Goal: Check status: Check status

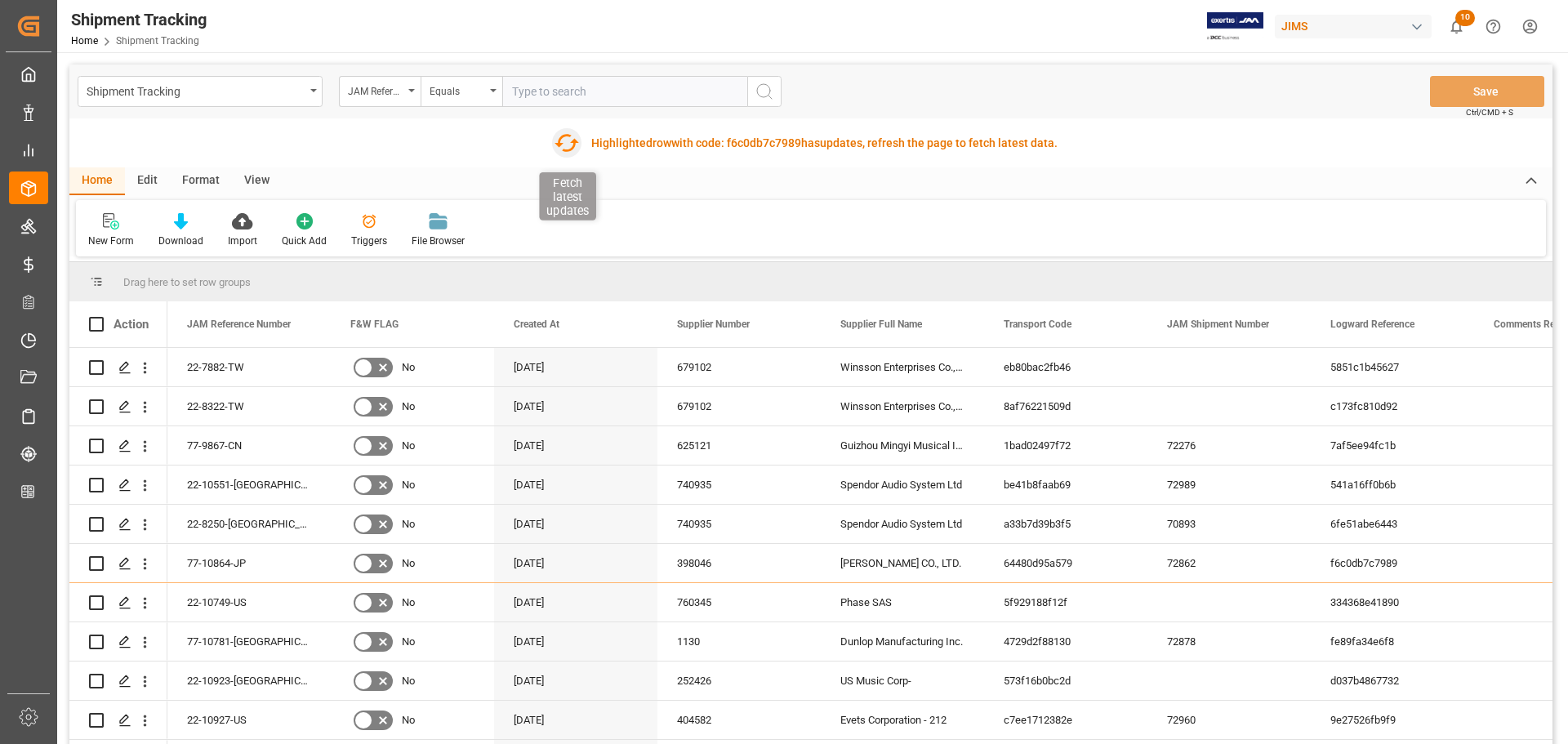
click at [558, 143] on icon "button" at bounding box center [566, 143] width 24 height 18
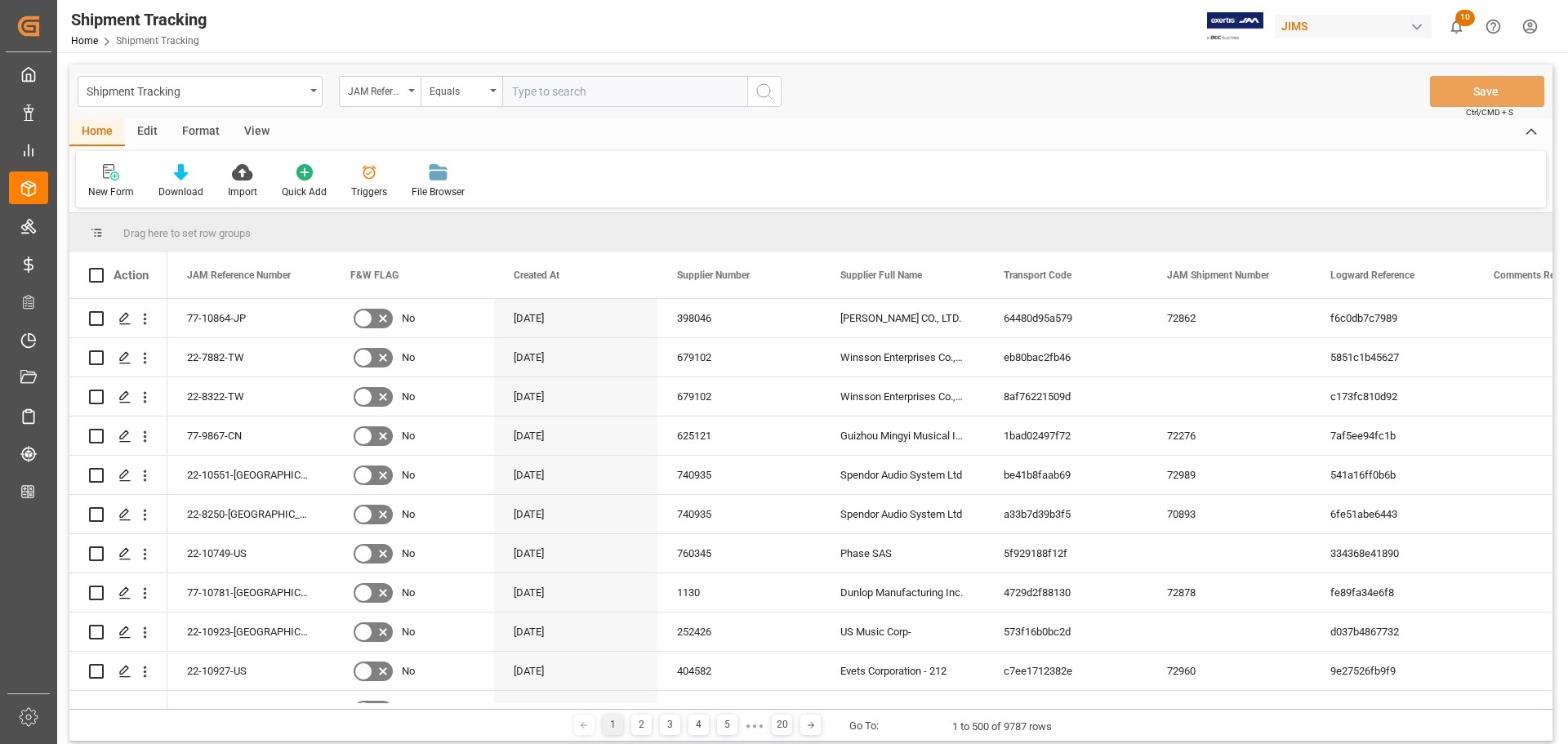
click at [574, 88] on input "text" at bounding box center [625, 92] width 245 height 31
type input "77-8440-US"
click at [770, 88] on icon "search button" at bounding box center [765, 92] width 19 height 19
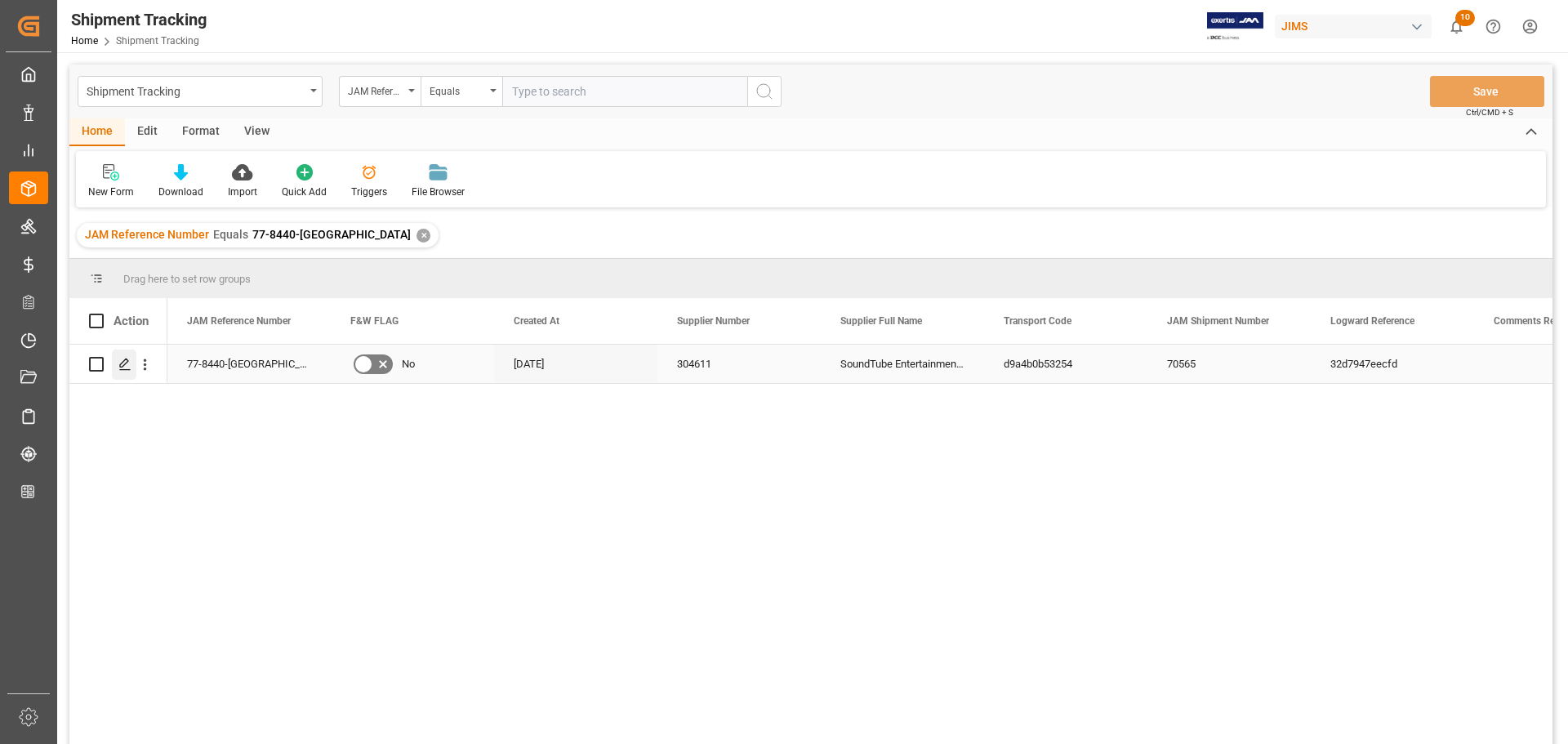
click at [123, 362] on icon "Press SPACE to select this row." at bounding box center [125, 364] width 14 height 13
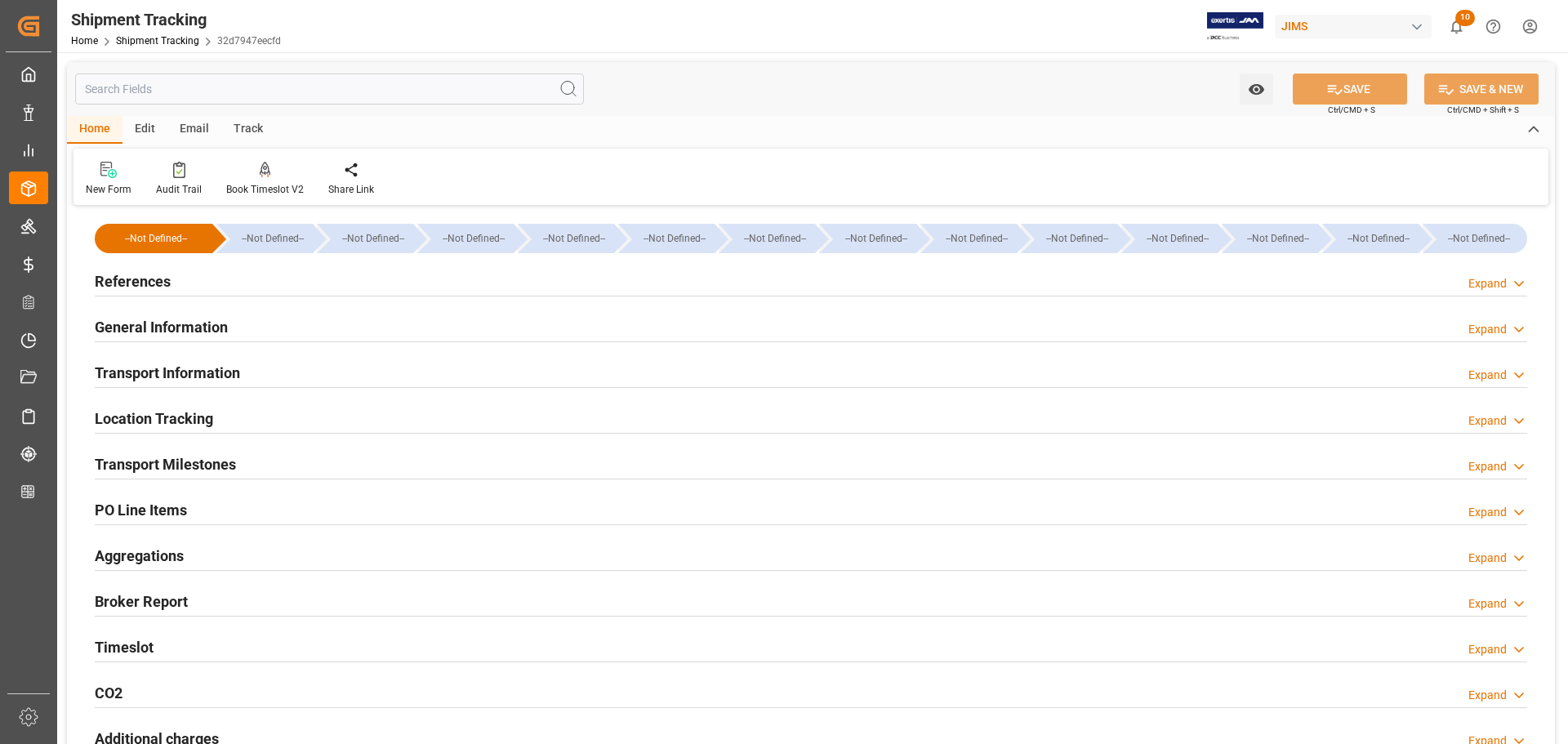
click at [141, 279] on h2 "References" at bounding box center [132, 280] width 76 height 22
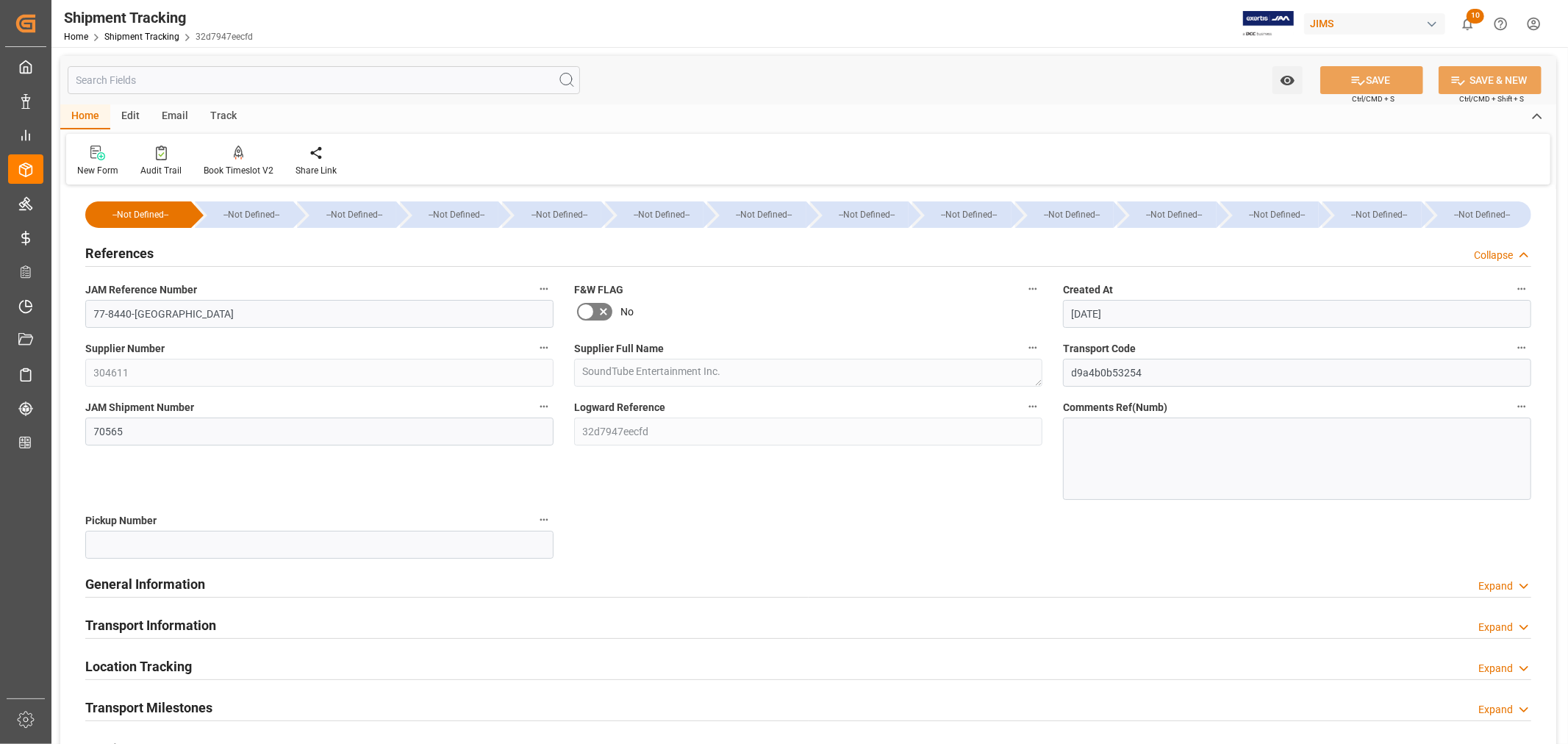
click at [101, 250] on h2 "References" at bounding box center [119, 253] width 69 height 20
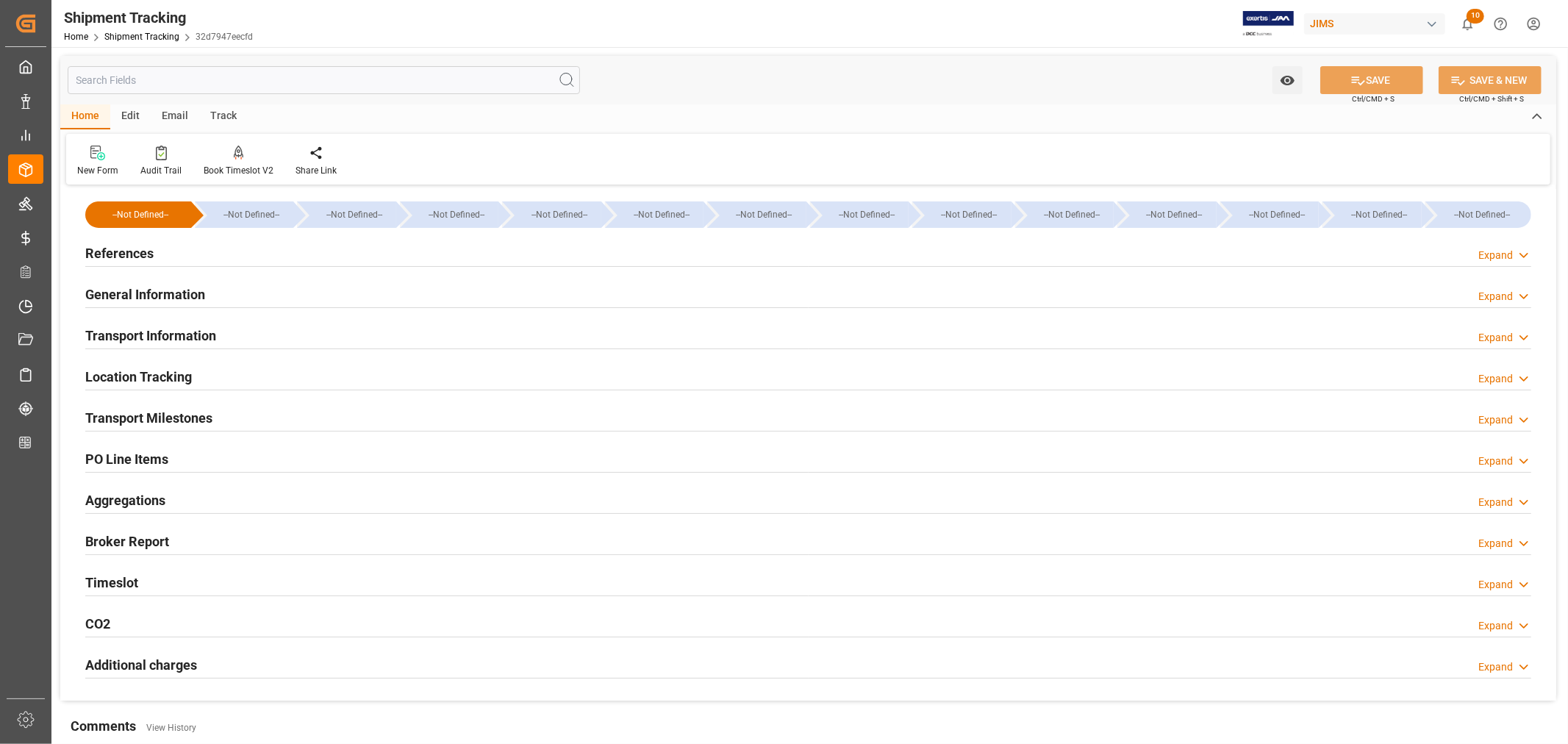
click at [121, 302] on h2 "General Information" at bounding box center [145, 294] width 120 height 20
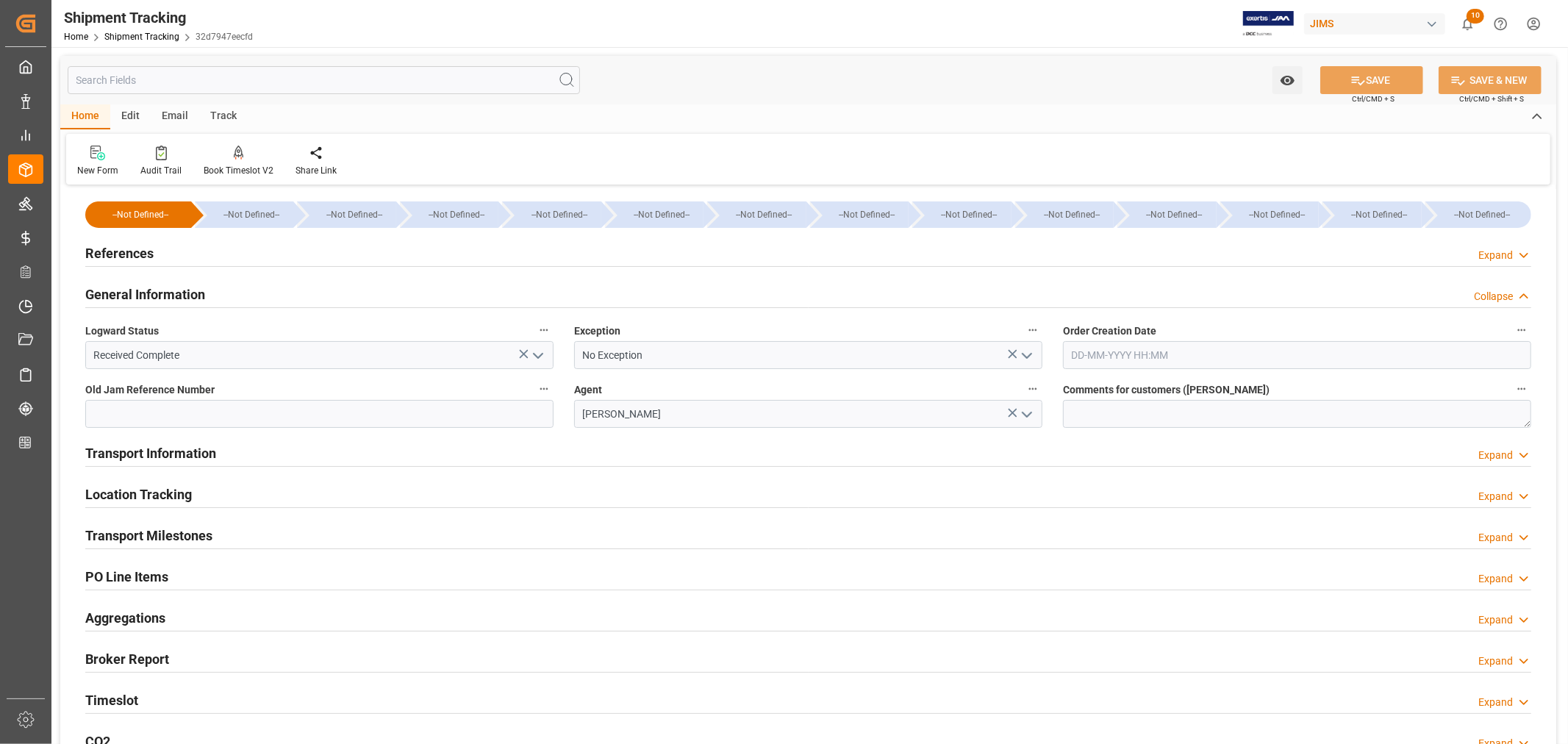
click at [128, 295] on h2 "General Information" at bounding box center [145, 294] width 120 height 20
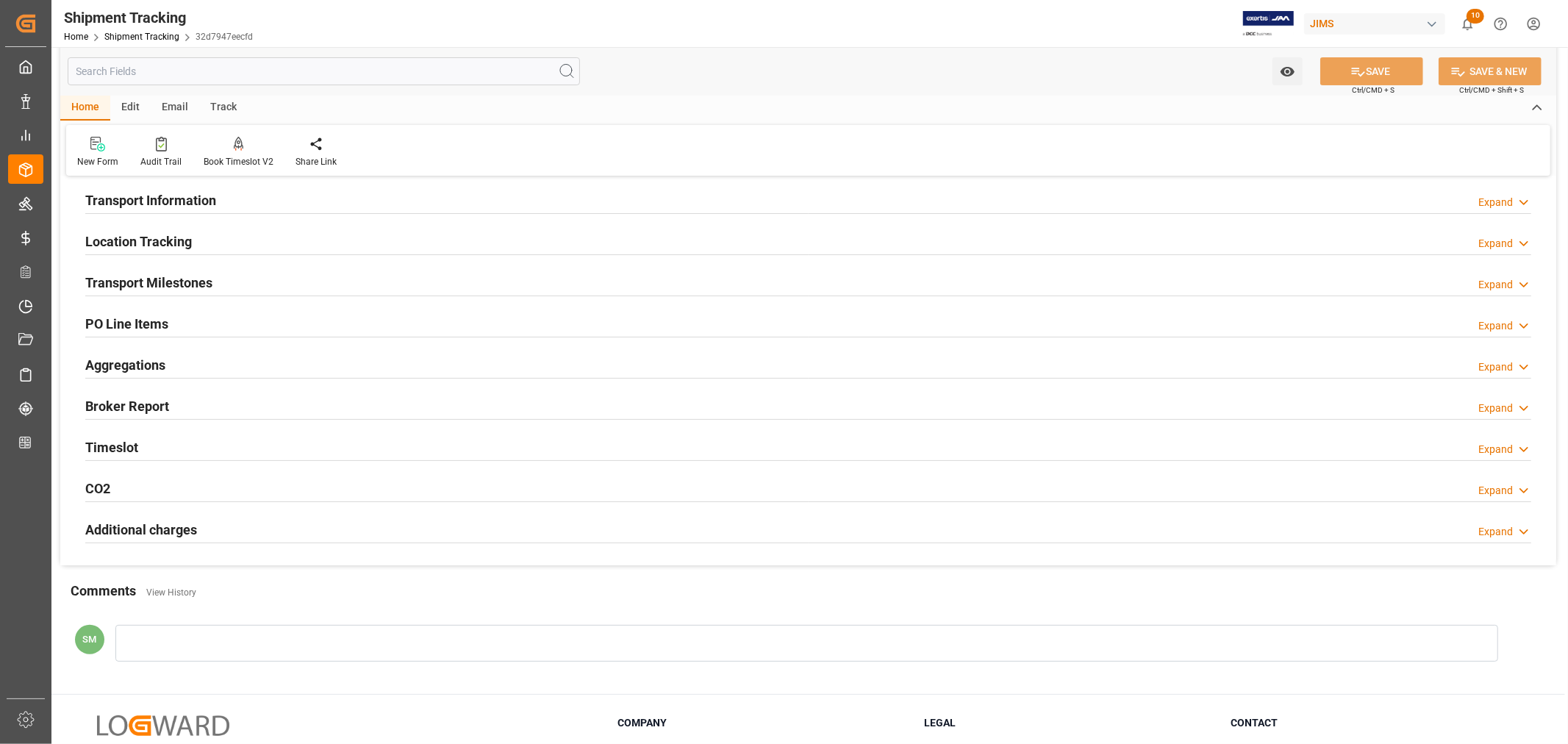
scroll to position [163, 0]
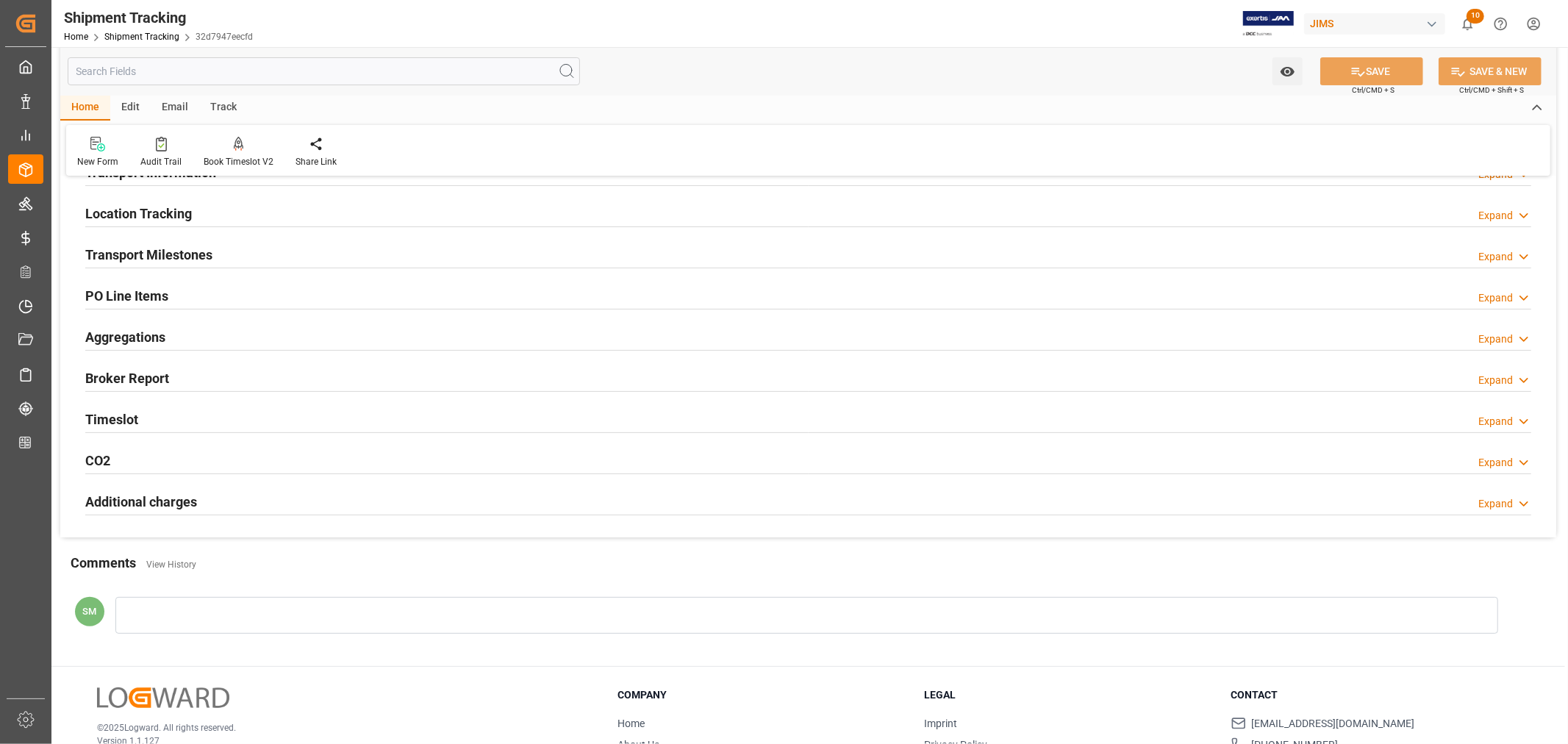
click at [135, 298] on h2 "PO Line Items" at bounding box center [127, 295] width 83 height 20
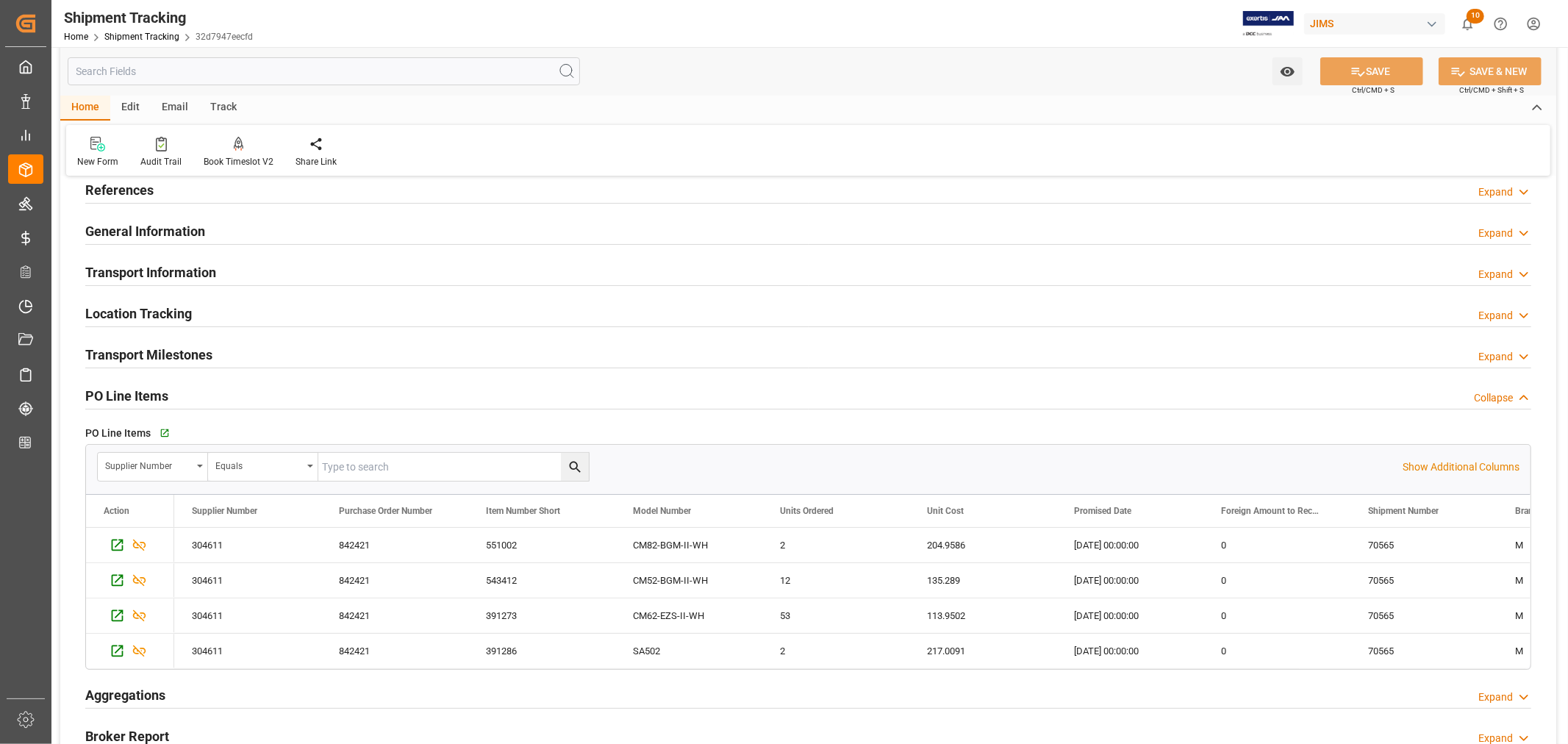
scroll to position [0, 0]
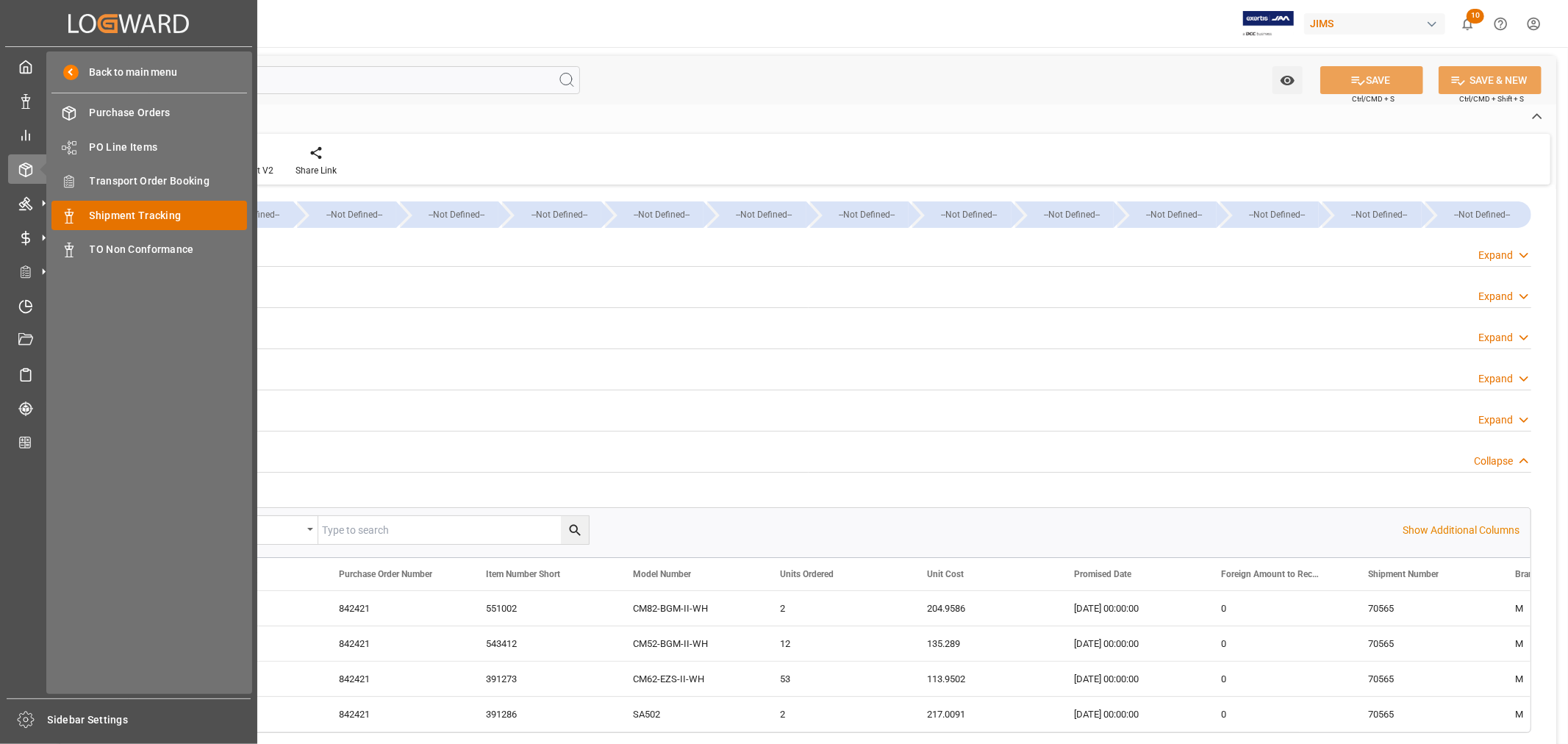
click at [134, 211] on span "Shipment Tracking" at bounding box center [168, 216] width 158 height 16
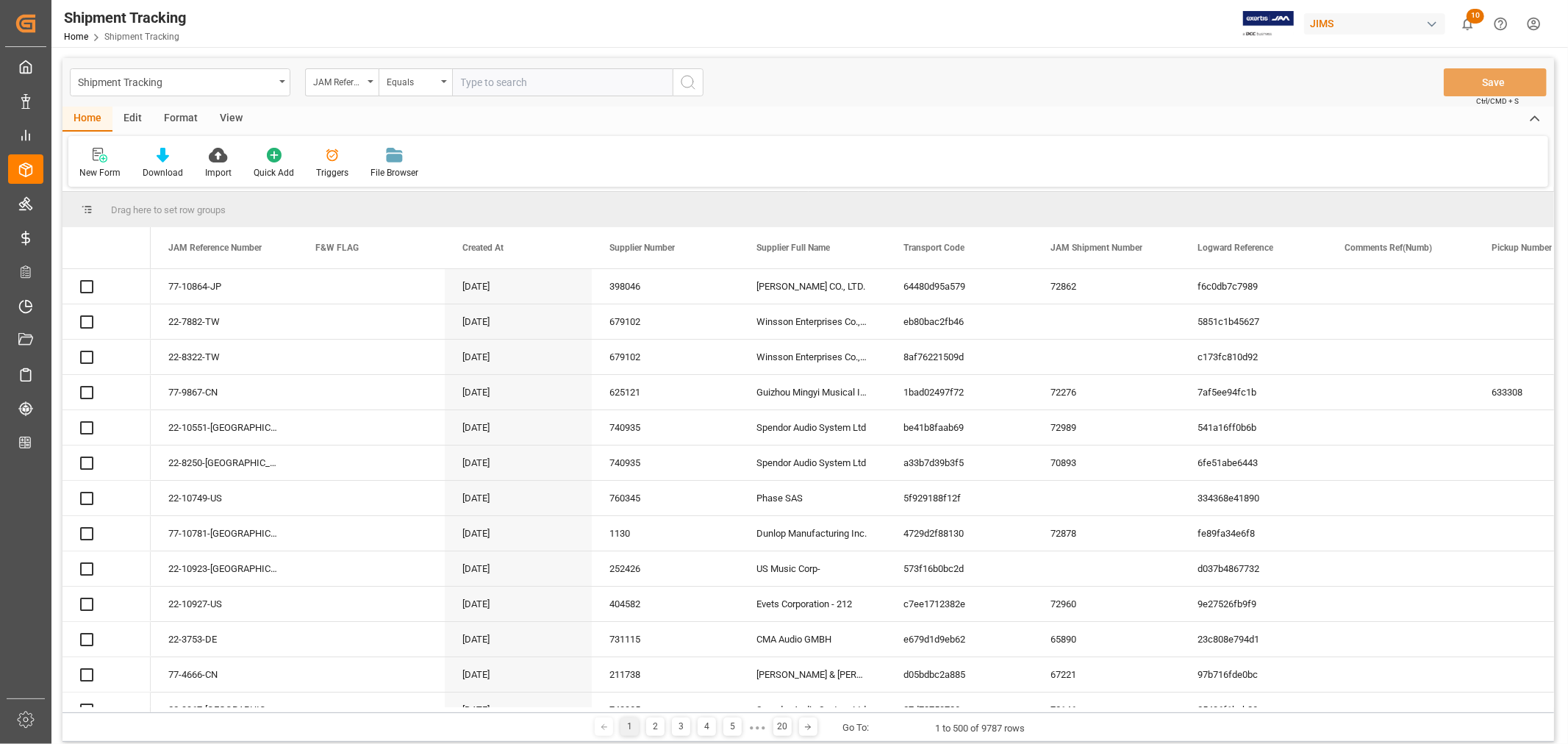
click at [554, 83] on input "text" at bounding box center [562, 82] width 220 height 28
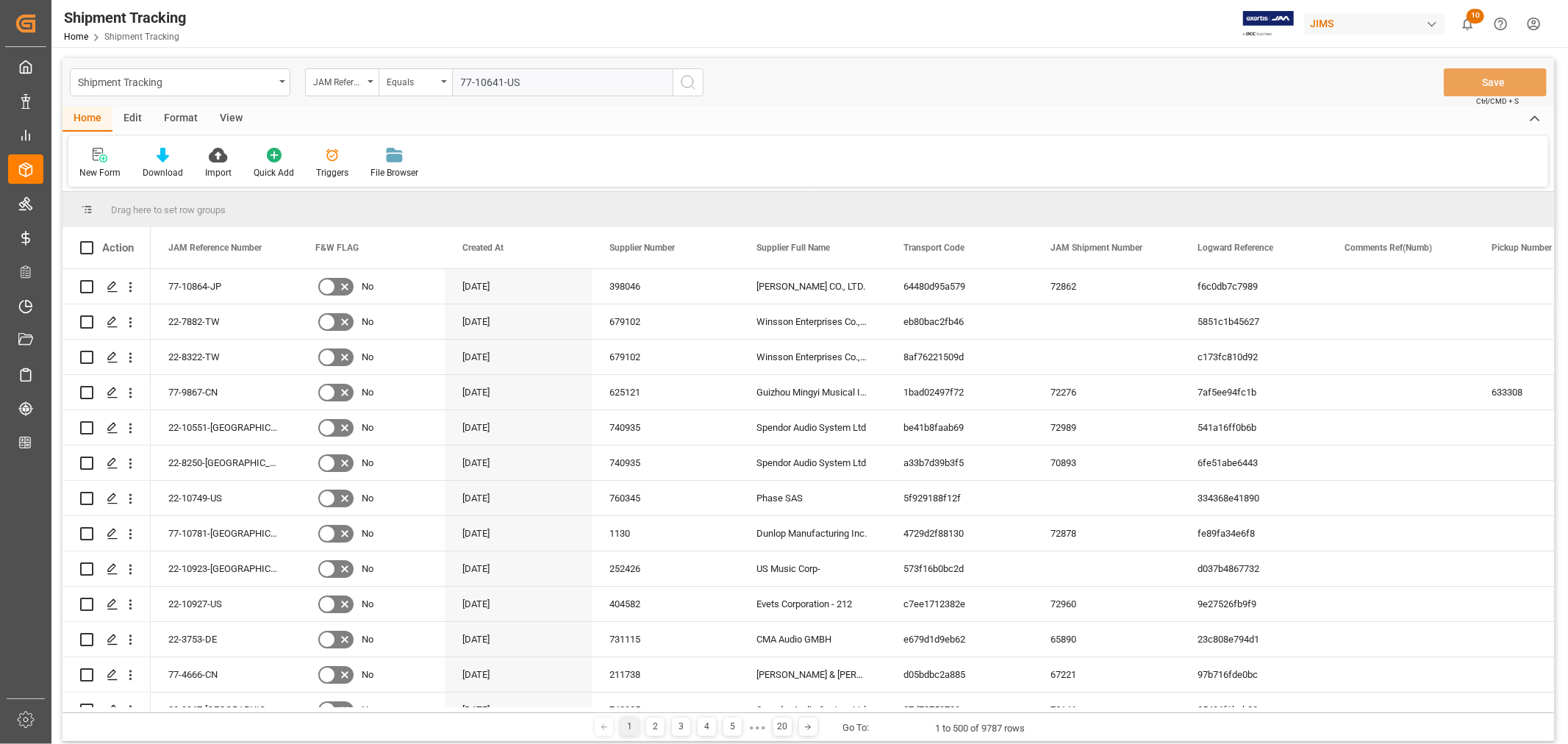
type input "77-10641-US"
click at [685, 79] on icon "search button" at bounding box center [688, 82] width 17 height 17
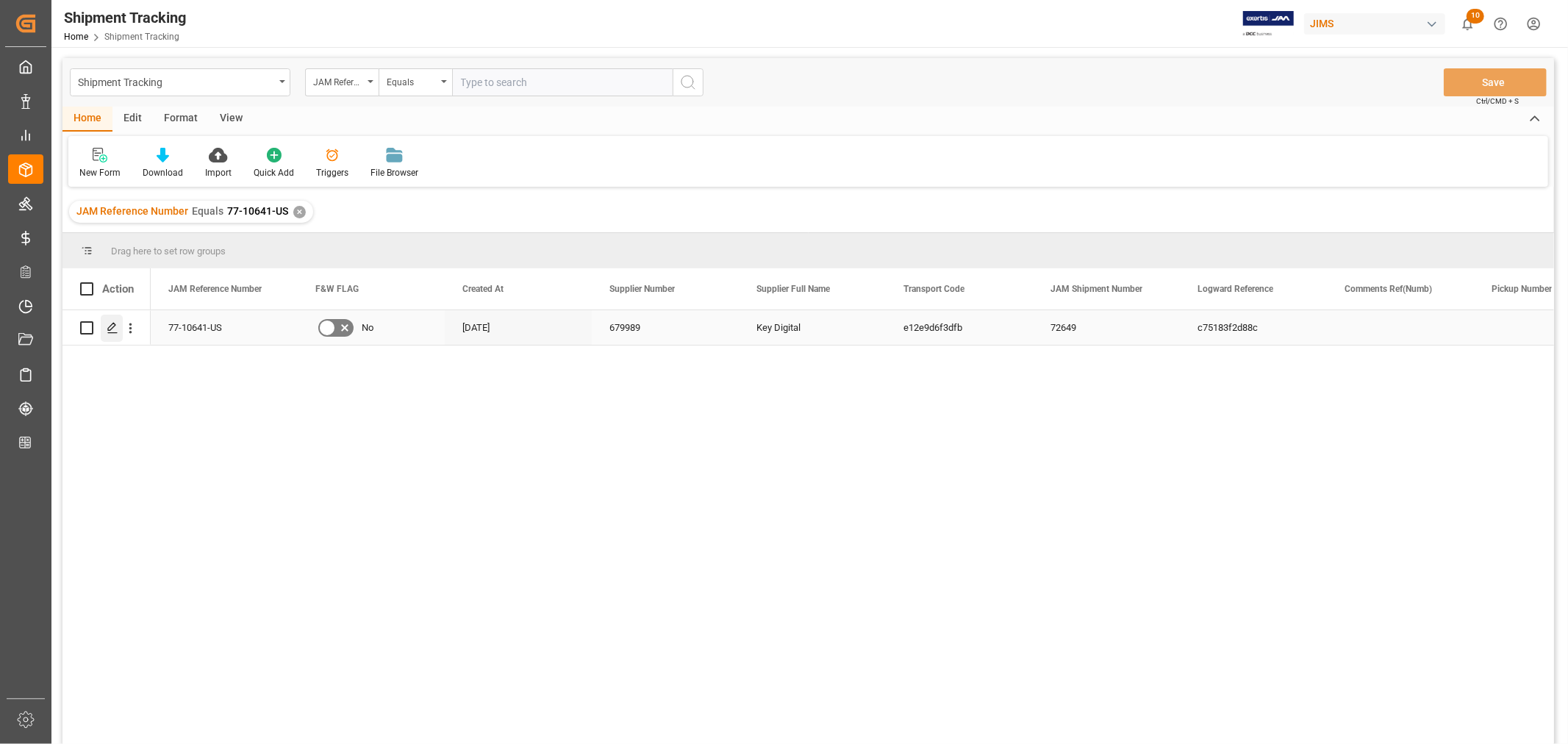
click at [113, 326] on icon "Press SPACE to select this row." at bounding box center [113, 328] width 12 height 12
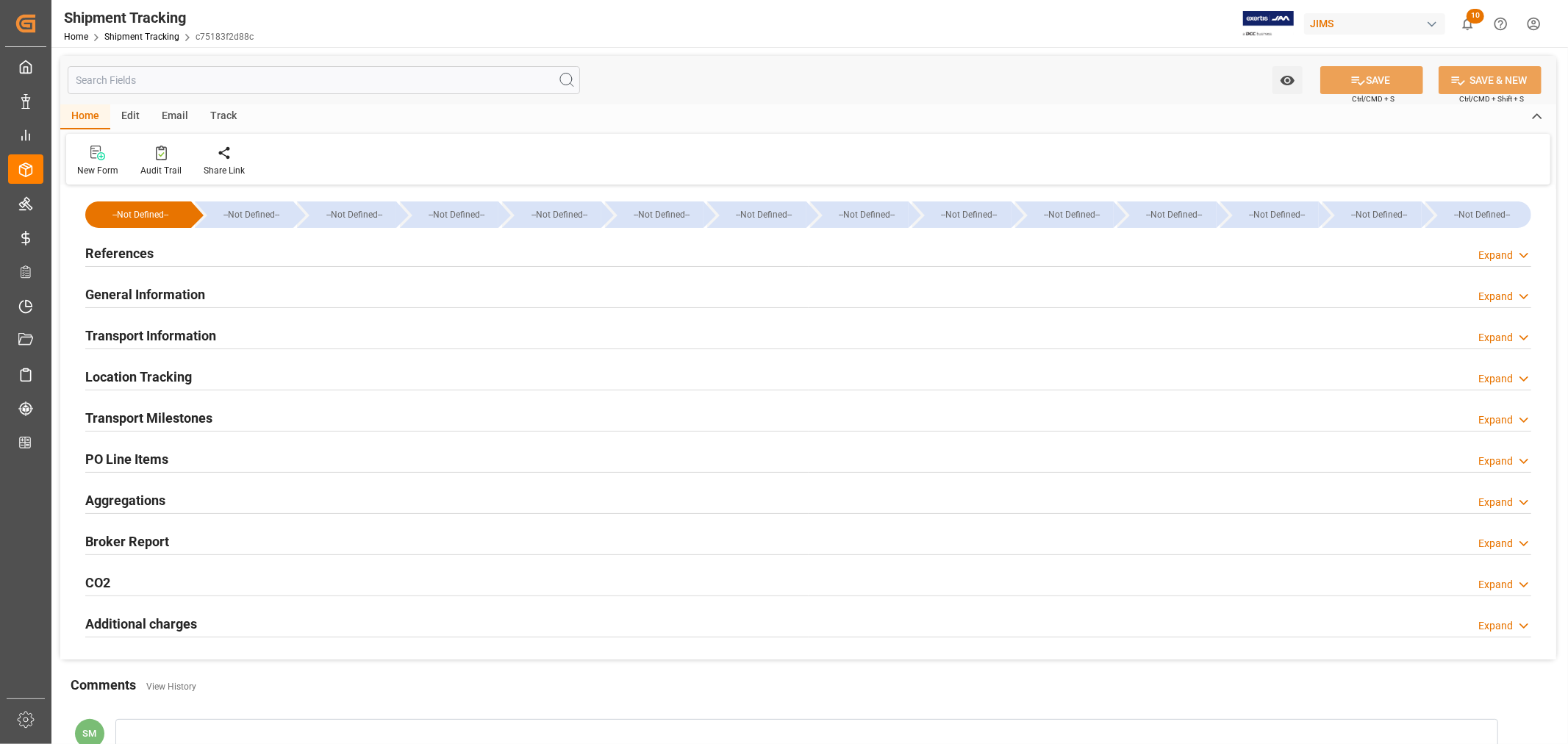
click at [167, 288] on h2 "General Information" at bounding box center [145, 294] width 120 height 20
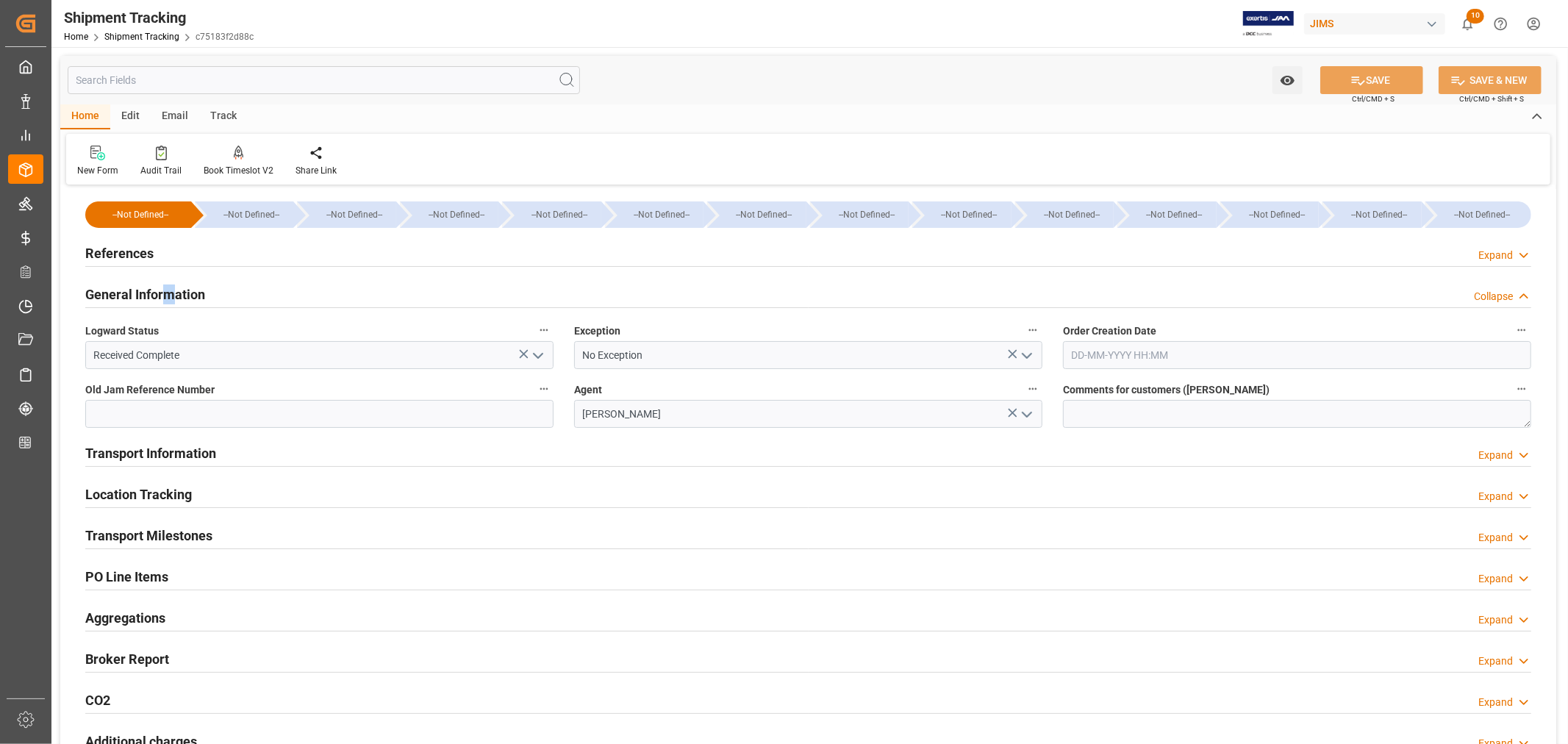
click at [167, 287] on h2 "General Information" at bounding box center [145, 294] width 120 height 20
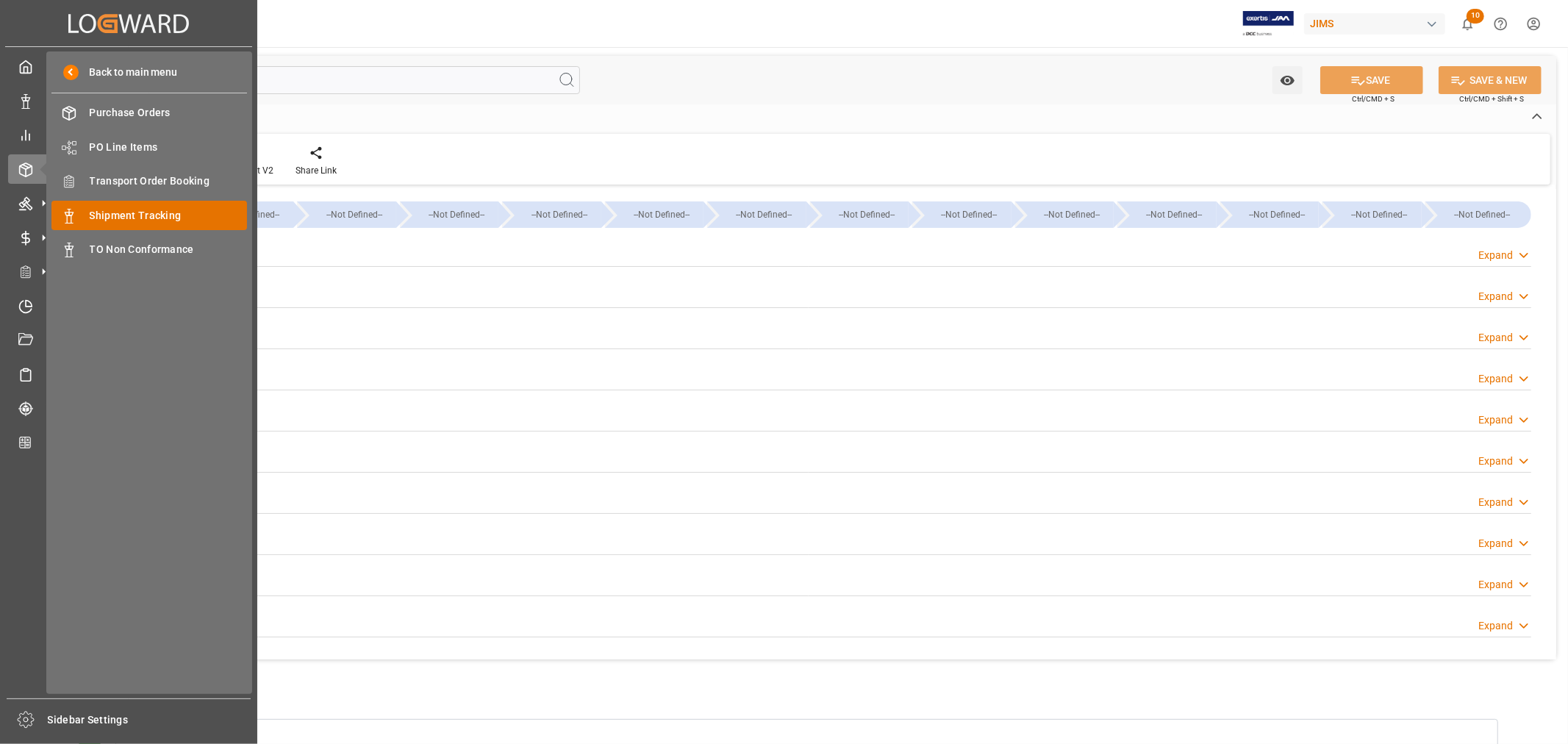
click at [137, 222] on span "Shipment Tracking" at bounding box center [168, 216] width 158 height 16
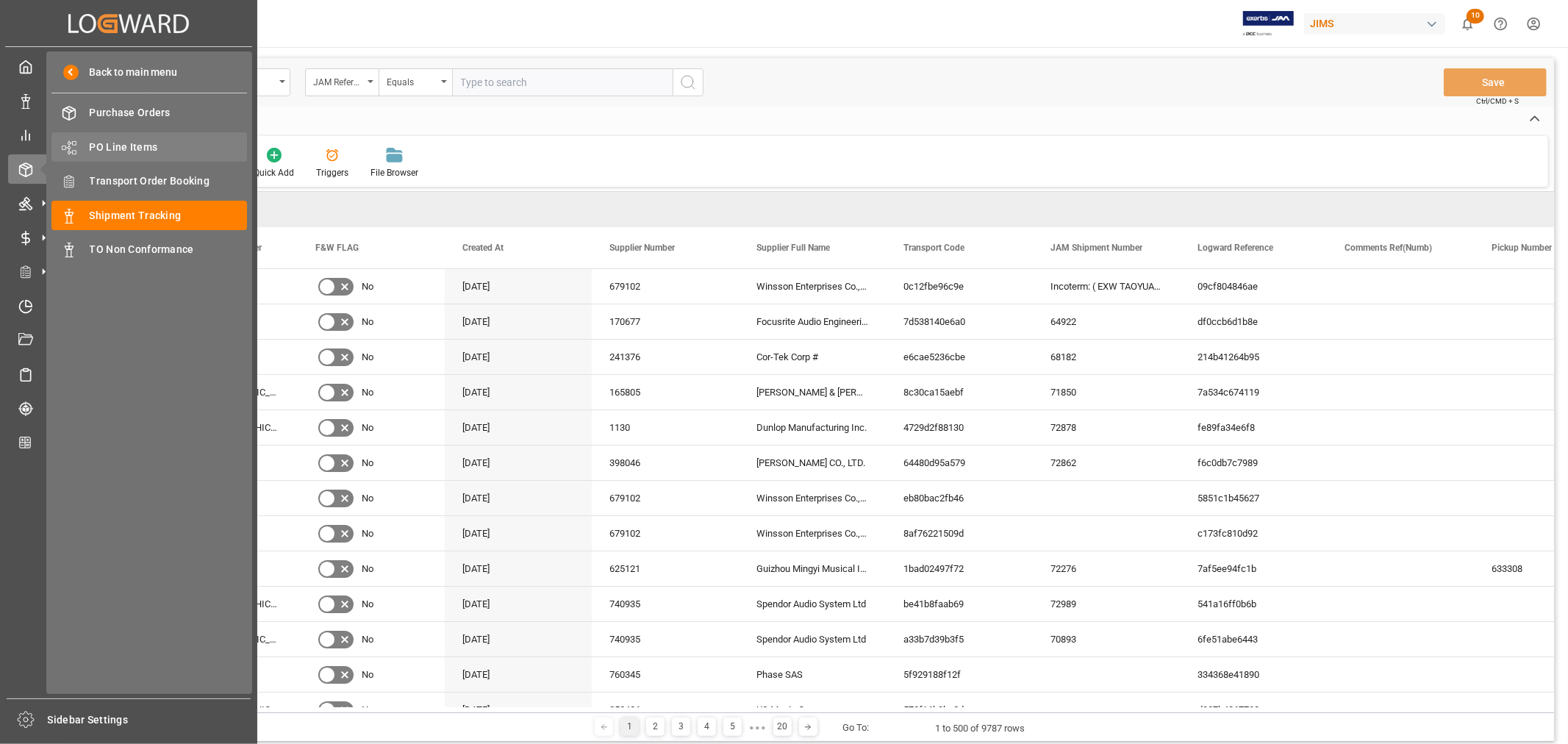
click at [135, 148] on span "PO Line Items" at bounding box center [168, 148] width 158 height 16
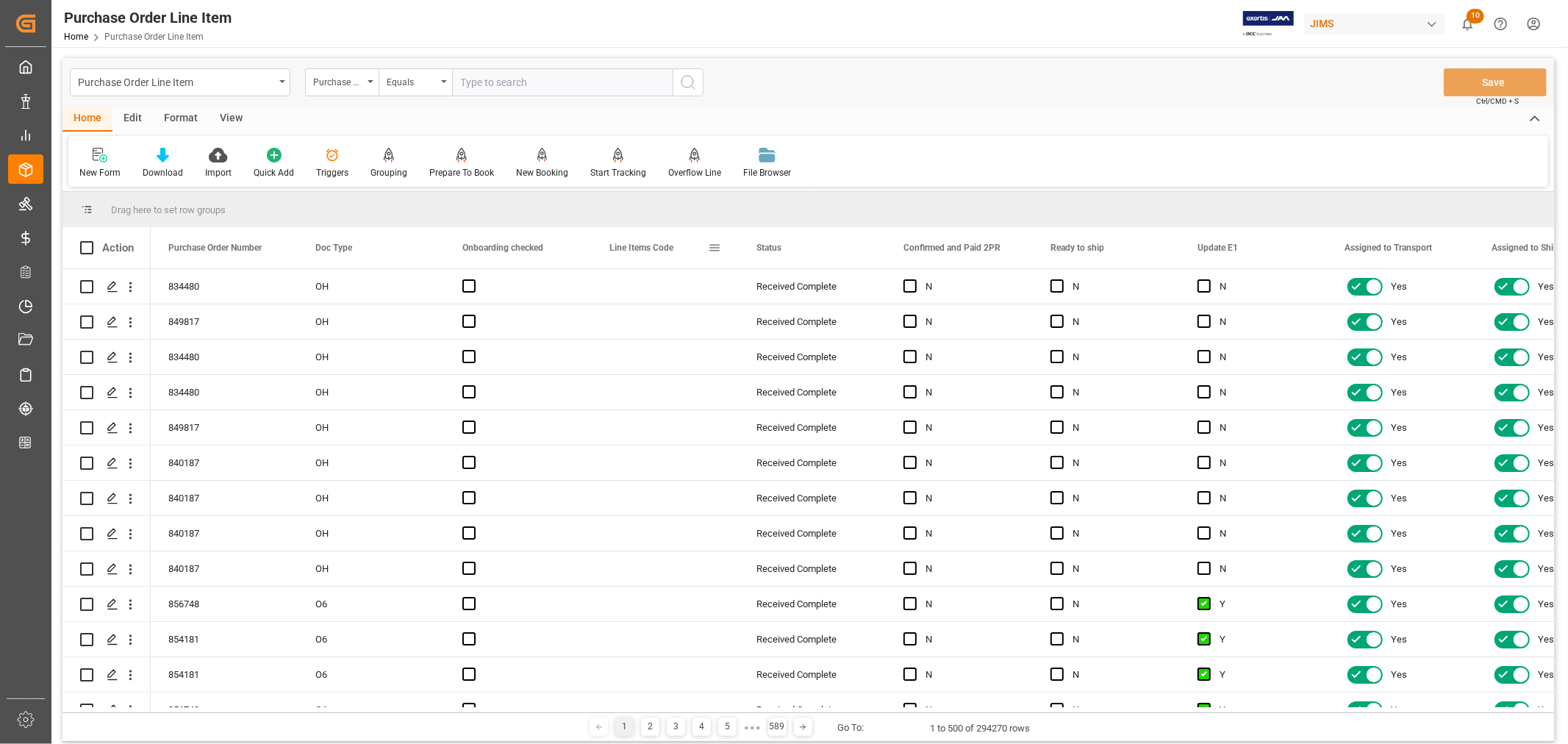
click at [713, 246] on span at bounding box center [714, 247] width 13 height 13
click at [857, 247] on span "columns" at bounding box center [850, 249] width 13 height 13
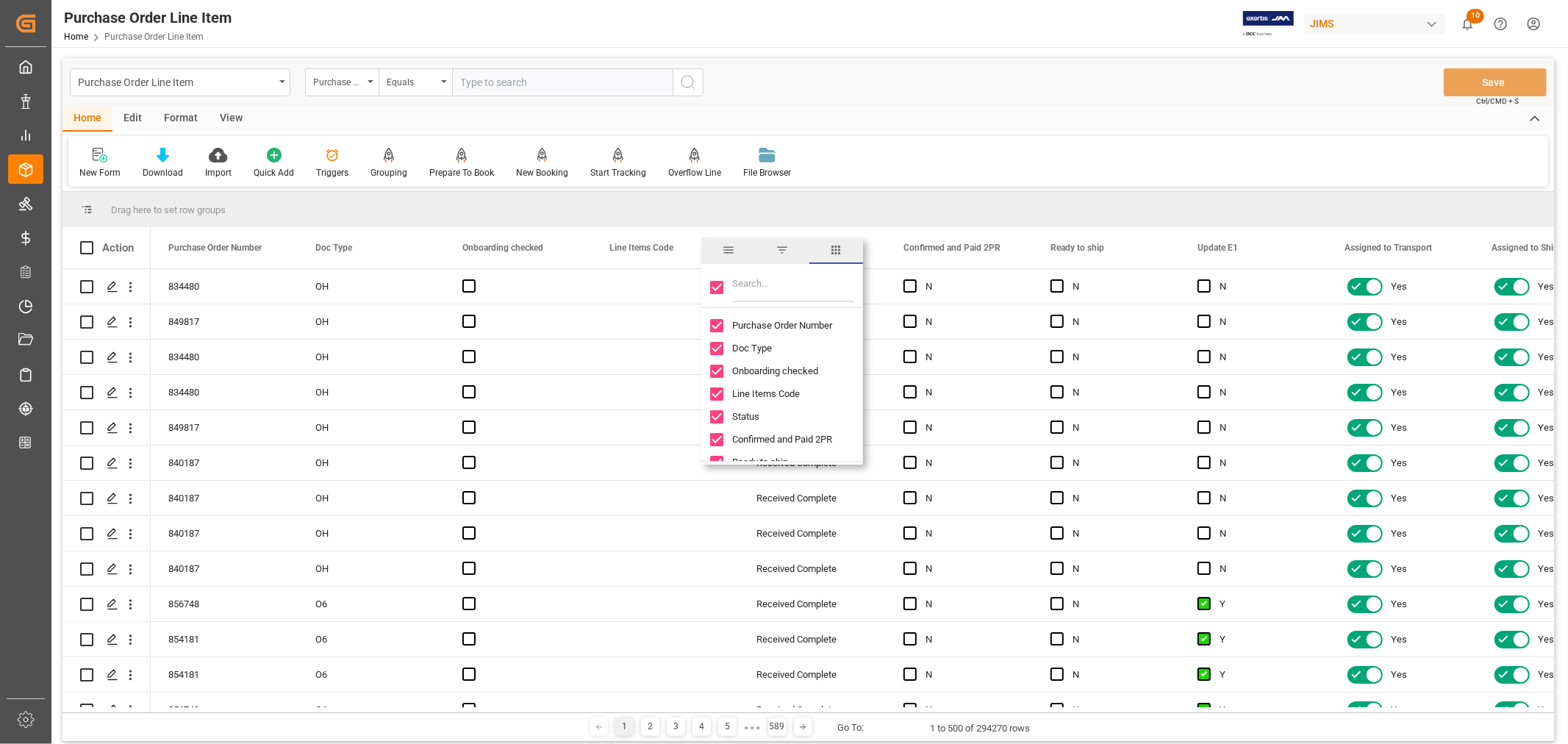
click at [709, 283] on div at bounding box center [782, 286] width 161 height 41
click at [716, 287] on input "Toggle Select All Columns" at bounding box center [716, 287] width 13 height 13
checkbox input "false"
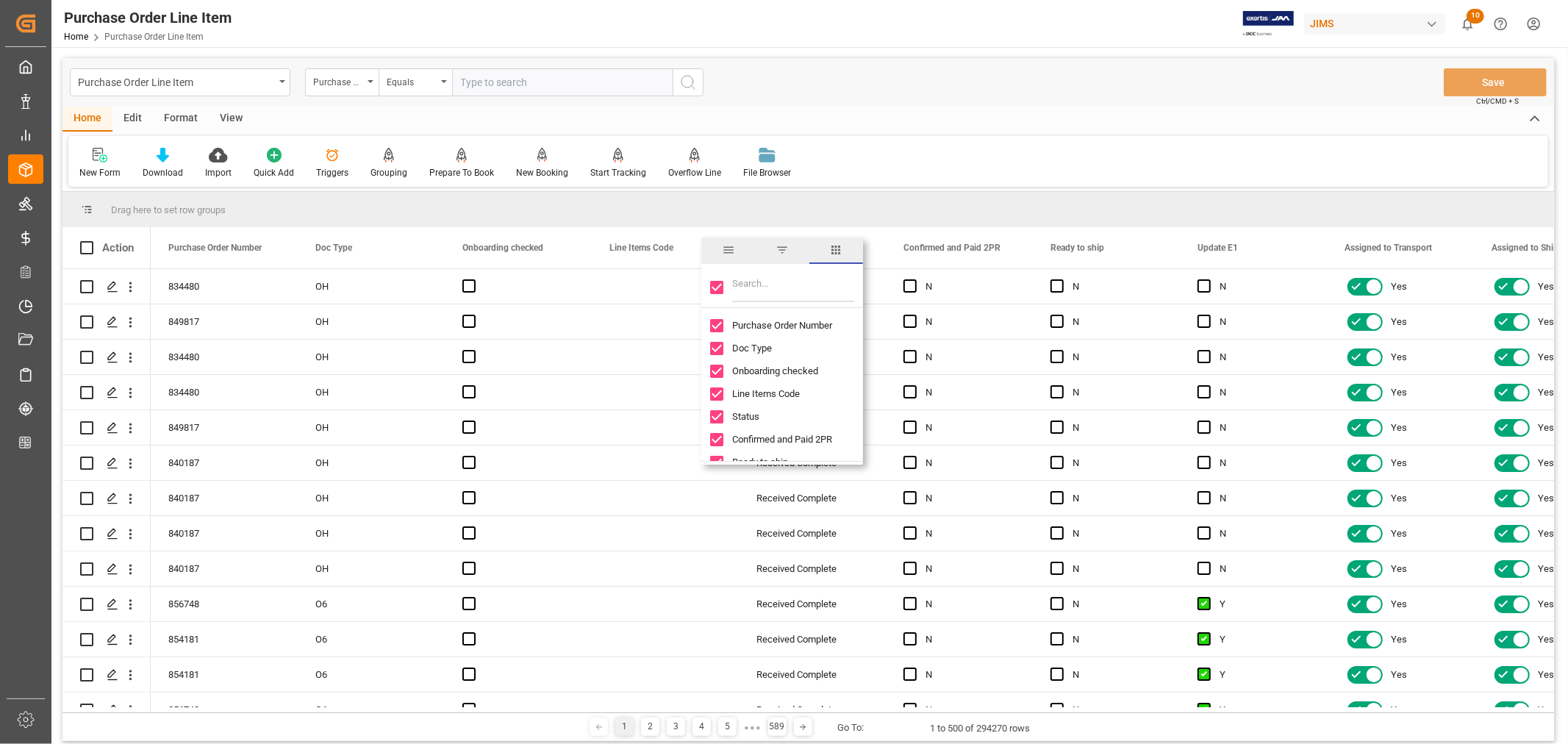
checkbox input "false"
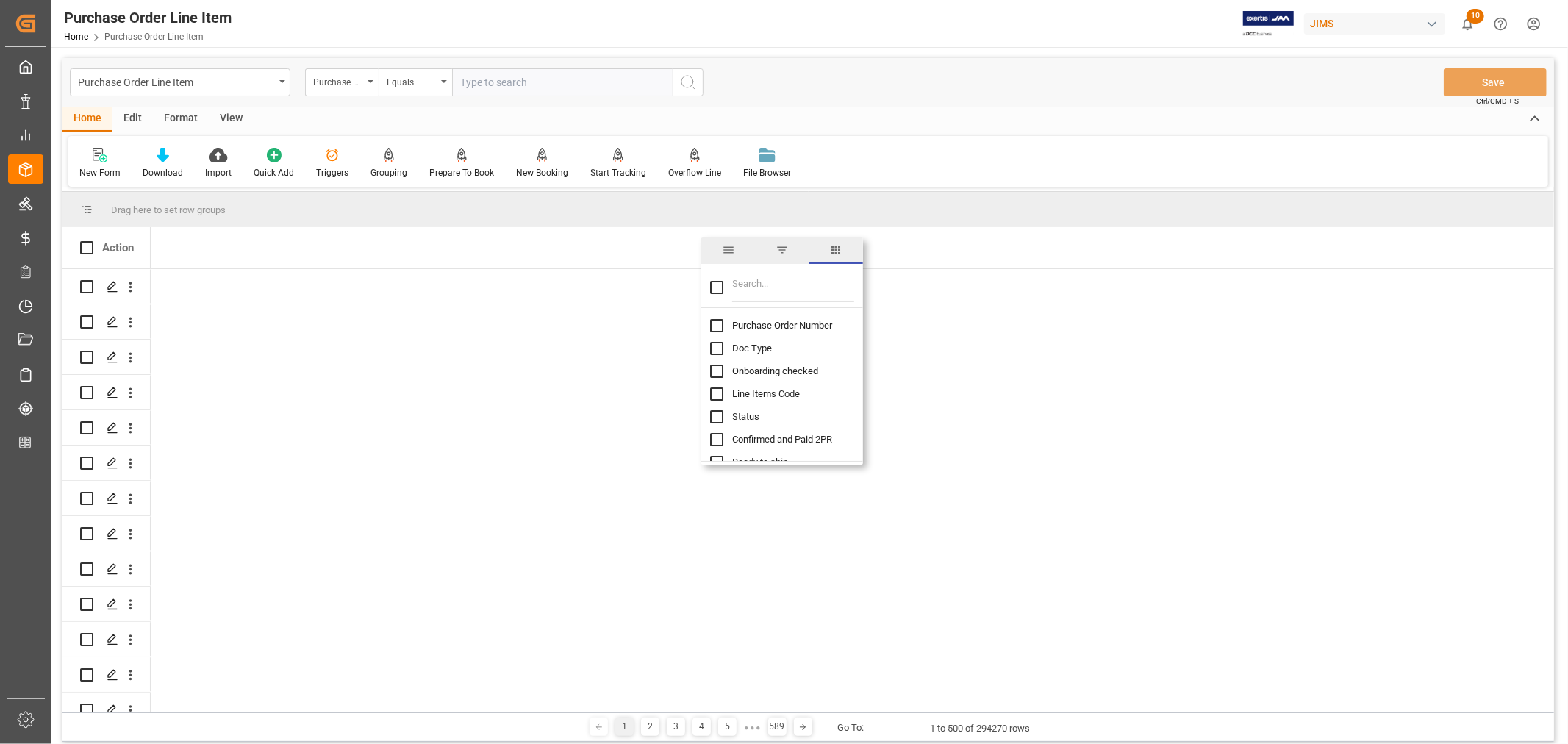
click at [716, 331] on input "Purchase Order Number column toggle visibility (hidden)" at bounding box center [716, 326] width 13 height 13
checkbox input "true"
checkbox input "false"
click at [713, 350] on input "Doc Type column toggle visibility (hidden)" at bounding box center [716, 348] width 13 height 13
checkbox input "true"
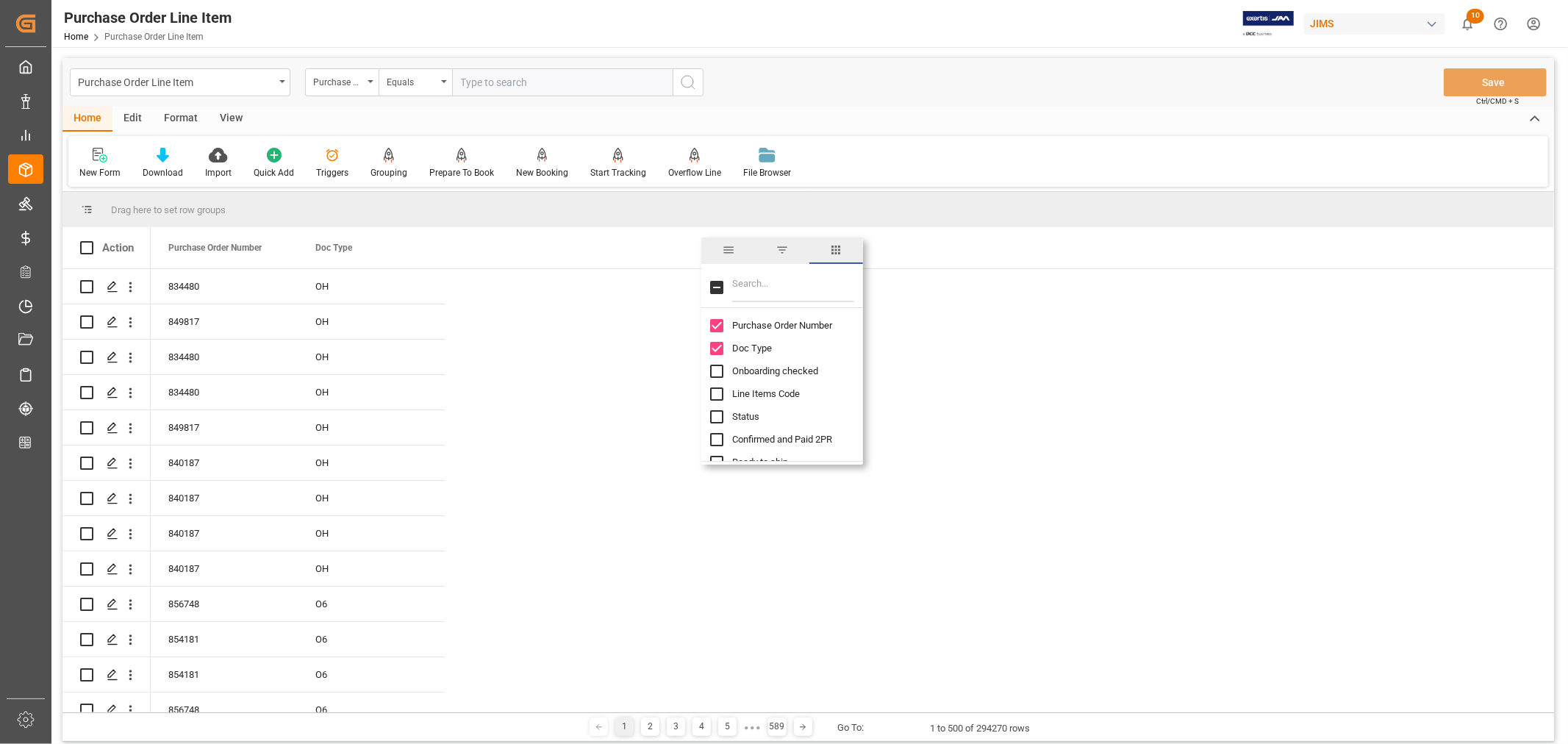
click at [790, 282] on input "Filter Columns Input" at bounding box center [793, 287] width 122 height 30
type input "model"
click at [718, 329] on input "Model Number column toggle visibility (hidden)" at bounding box center [716, 326] width 13 height 13
checkbox input "true"
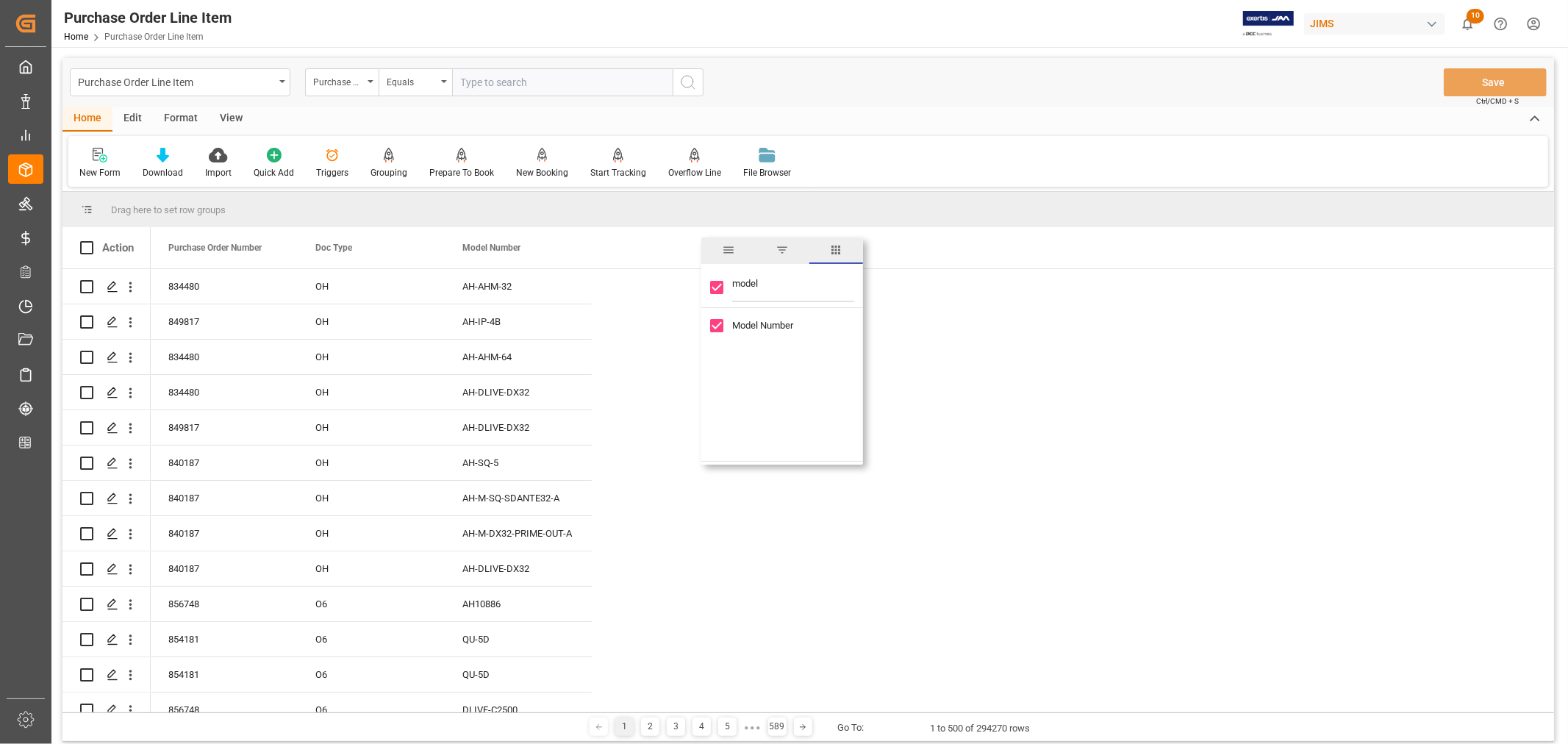
click at [743, 280] on input "model" at bounding box center [793, 287] width 122 height 30
click at [743, 281] on input "model" at bounding box center [793, 287] width 122 height 30
type input "su"
checkbox input "false"
type input "supplier"
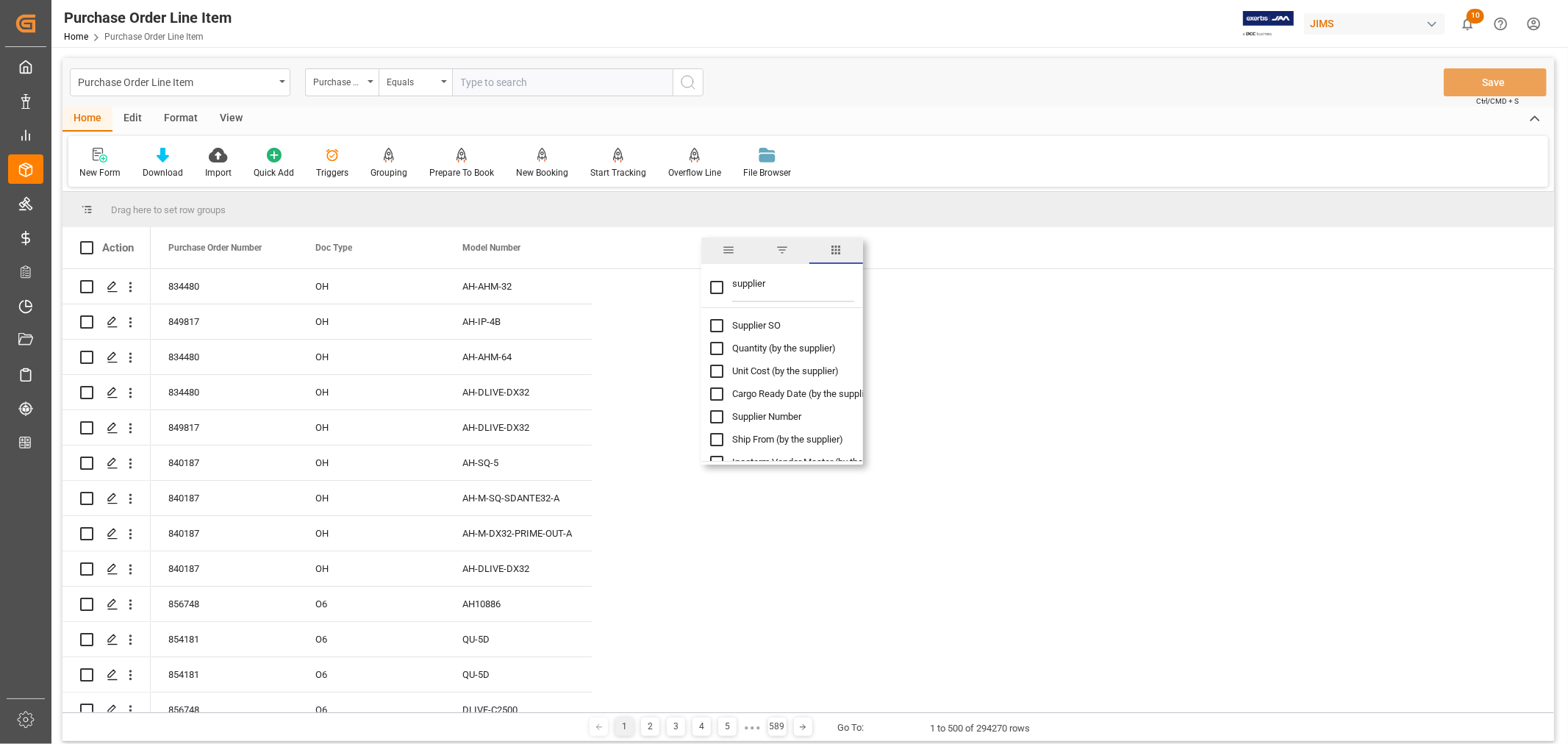
click at [718, 419] on input "Supplier Number column toggle visibility (hidden)" at bounding box center [716, 417] width 13 height 13
checkbox input "true"
checkbox input "false"
click at [633, 293] on div "211738/AS" at bounding box center [665, 286] width 147 height 35
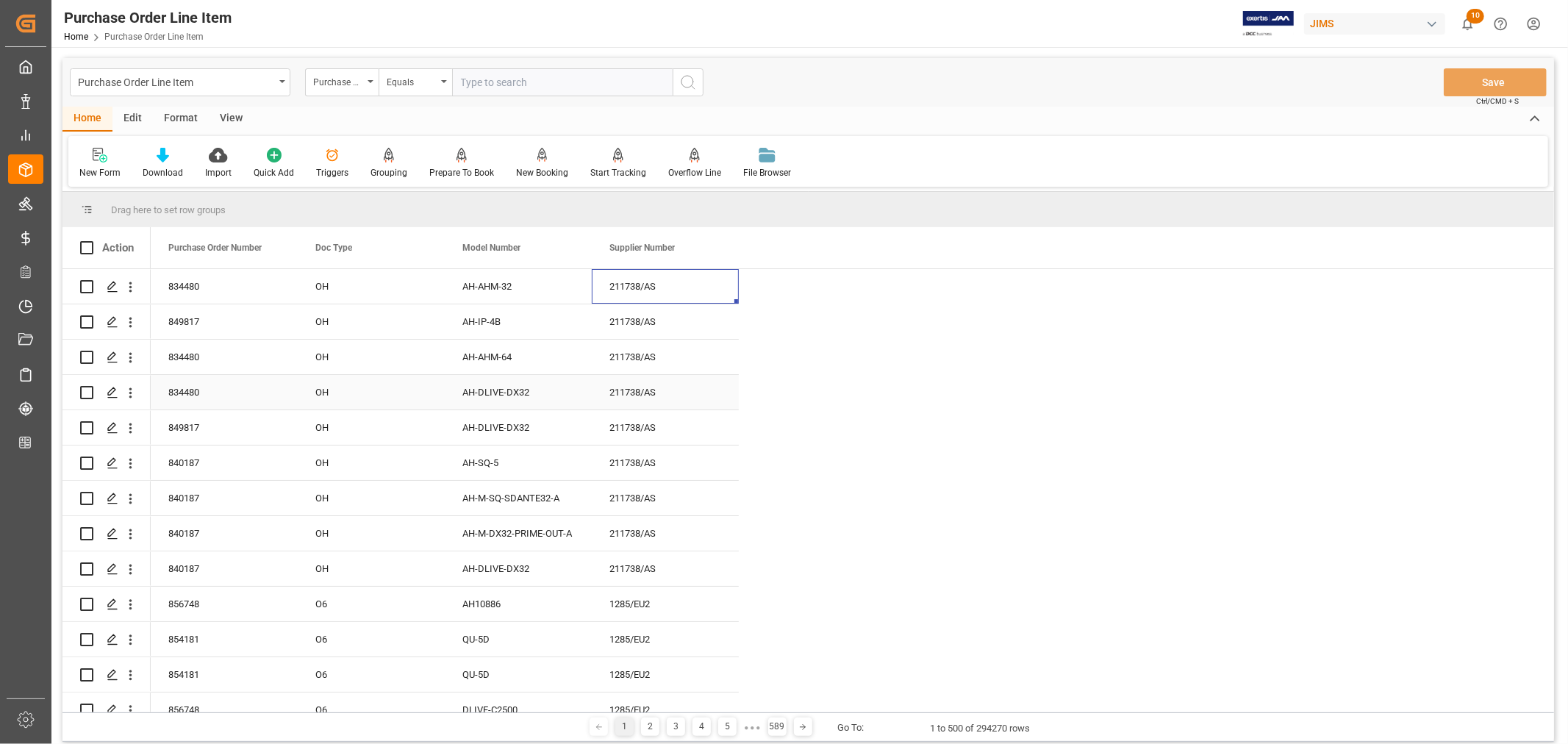
click at [633, 396] on div "211738/AS" at bounding box center [665, 392] width 147 height 35
click at [714, 244] on span at bounding box center [714, 247] width 13 height 13
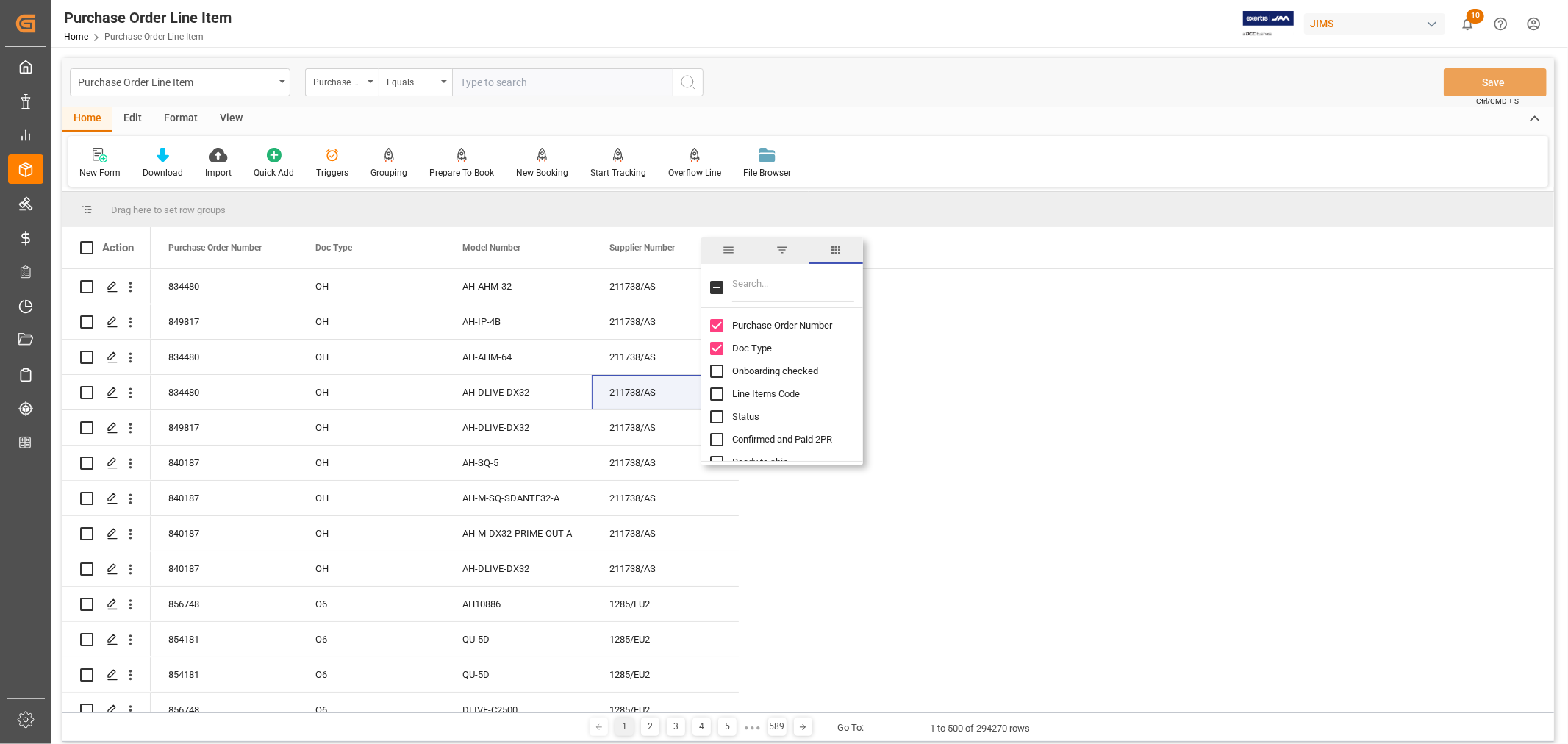
click at [745, 285] on input "Filter Columns Input" at bounding box center [793, 287] width 122 height 30
type input "ship"
type input "s"
checkbox input "false"
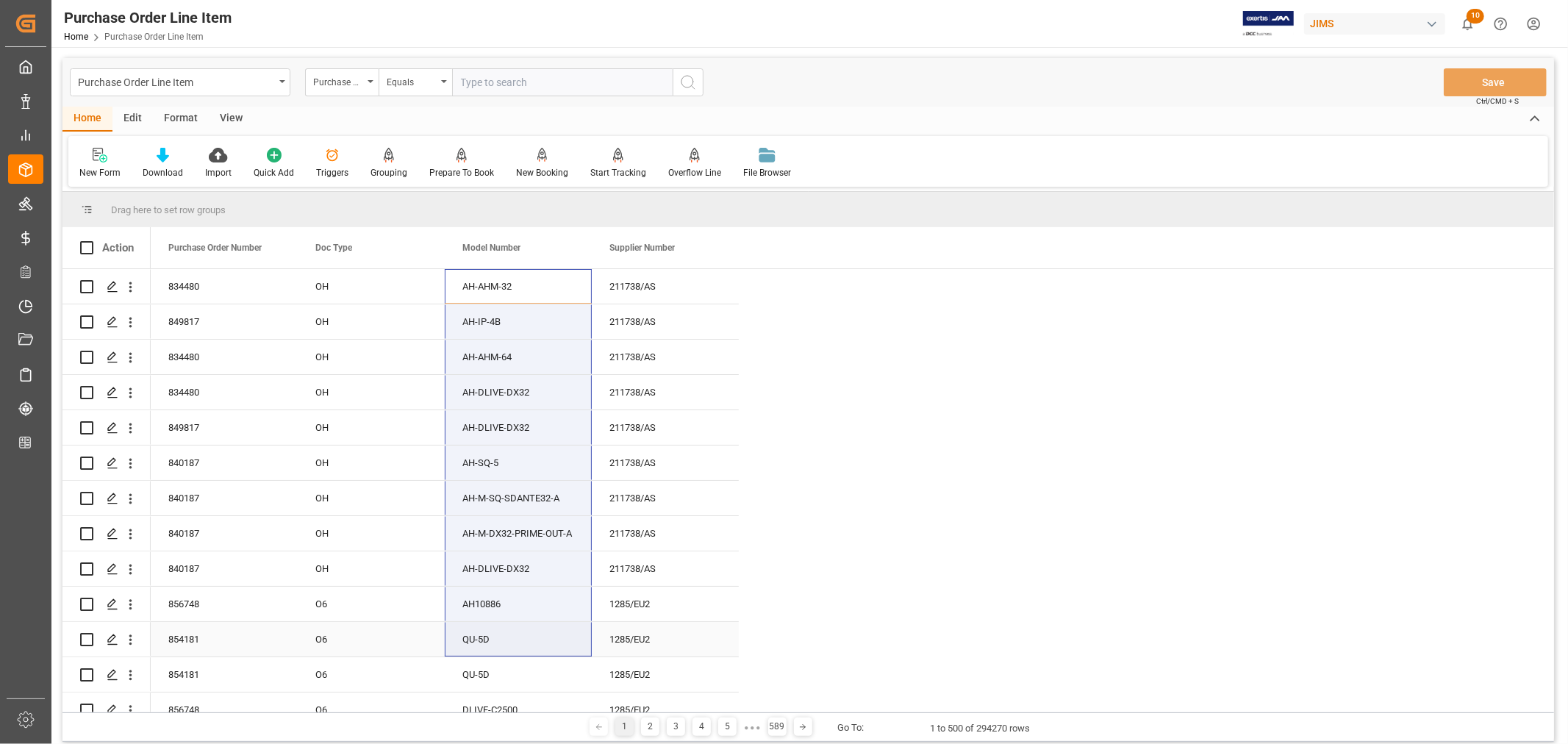
drag, startPoint x: 486, startPoint y: 655, endPoint x: 512, endPoint y: 596, distance: 64.5
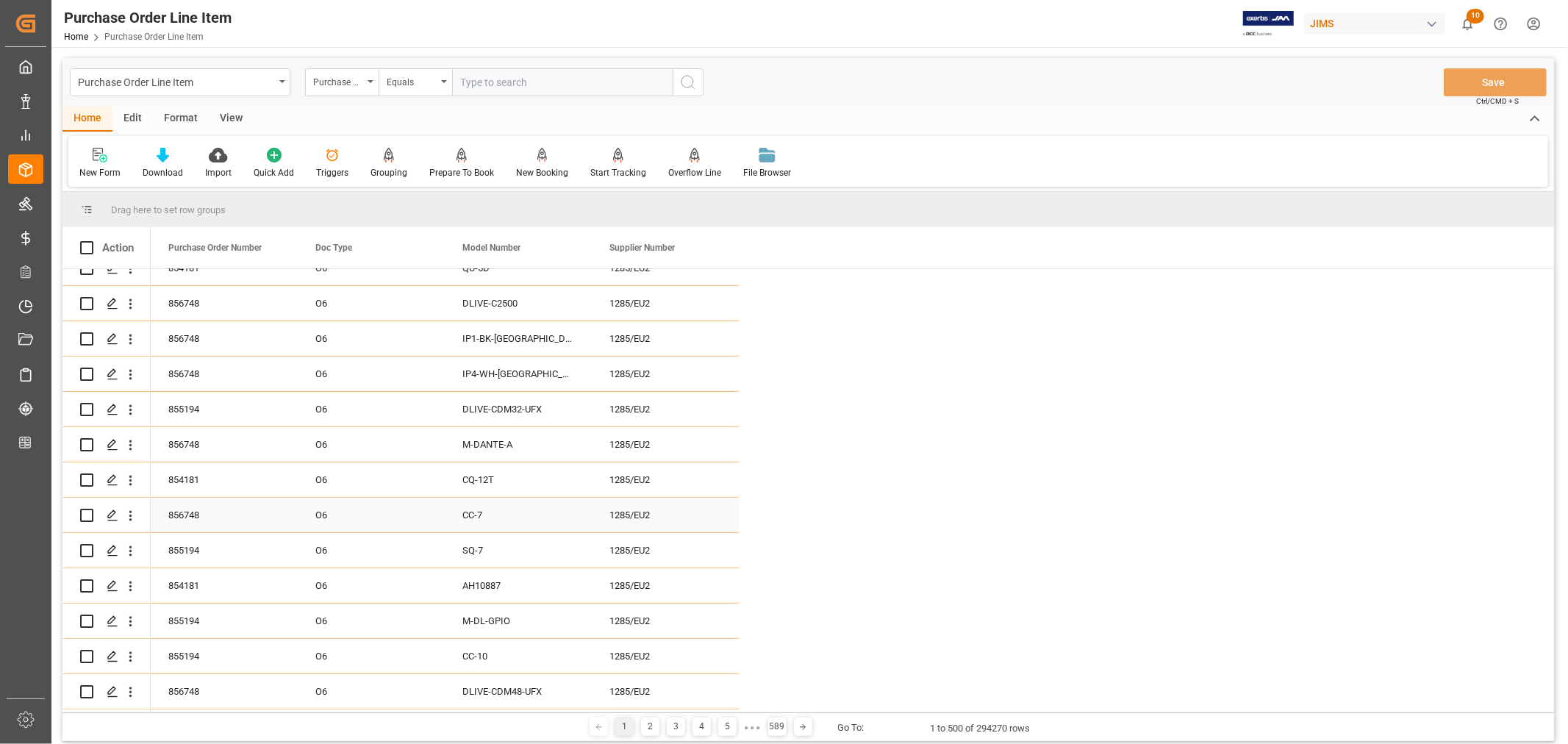
scroll to position [408, 0]
drag, startPoint x: 492, startPoint y: 406, endPoint x: 482, endPoint y: 486, distance: 80.6
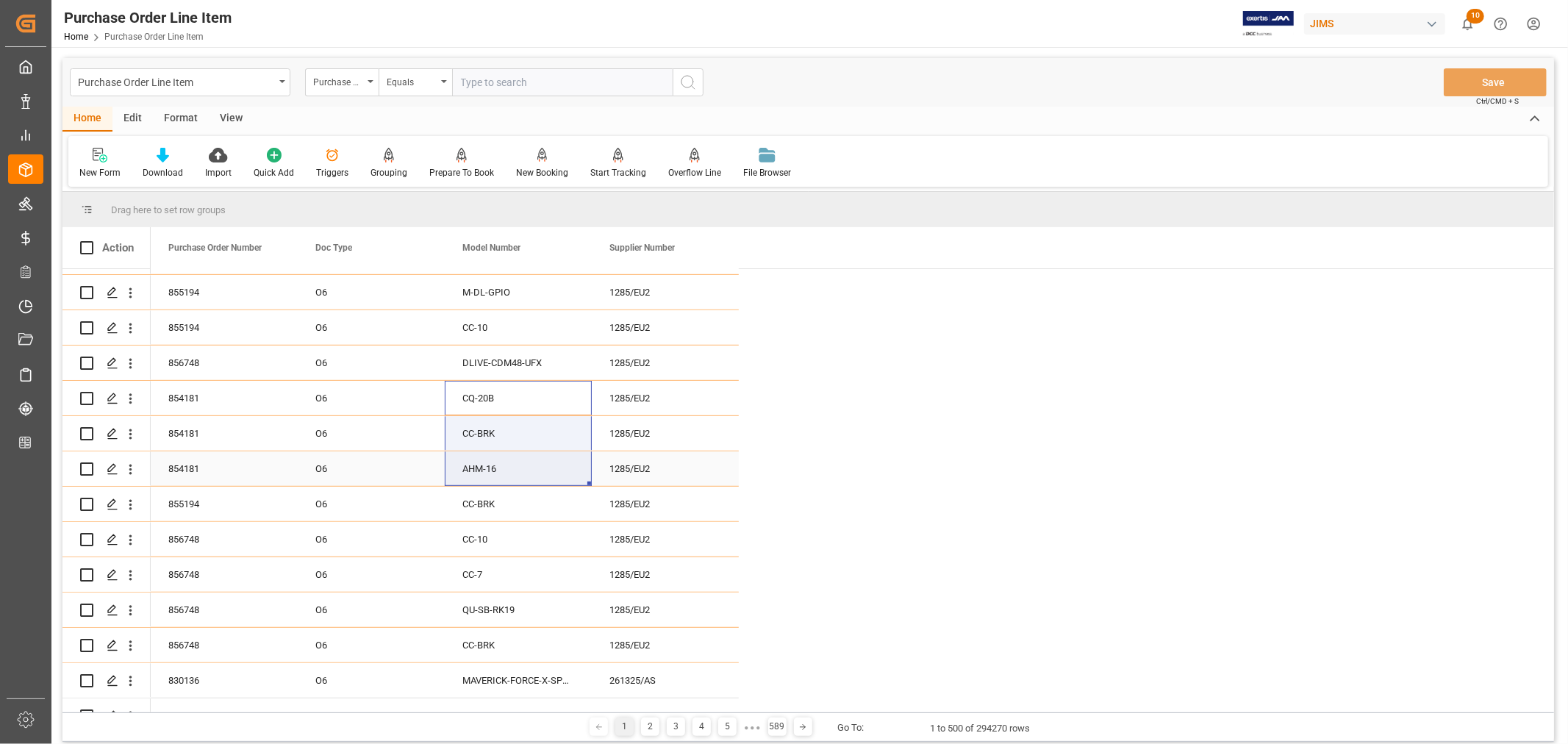
drag, startPoint x: 489, startPoint y: 398, endPoint x: 483, endPoint y: 460, distance: 62.3
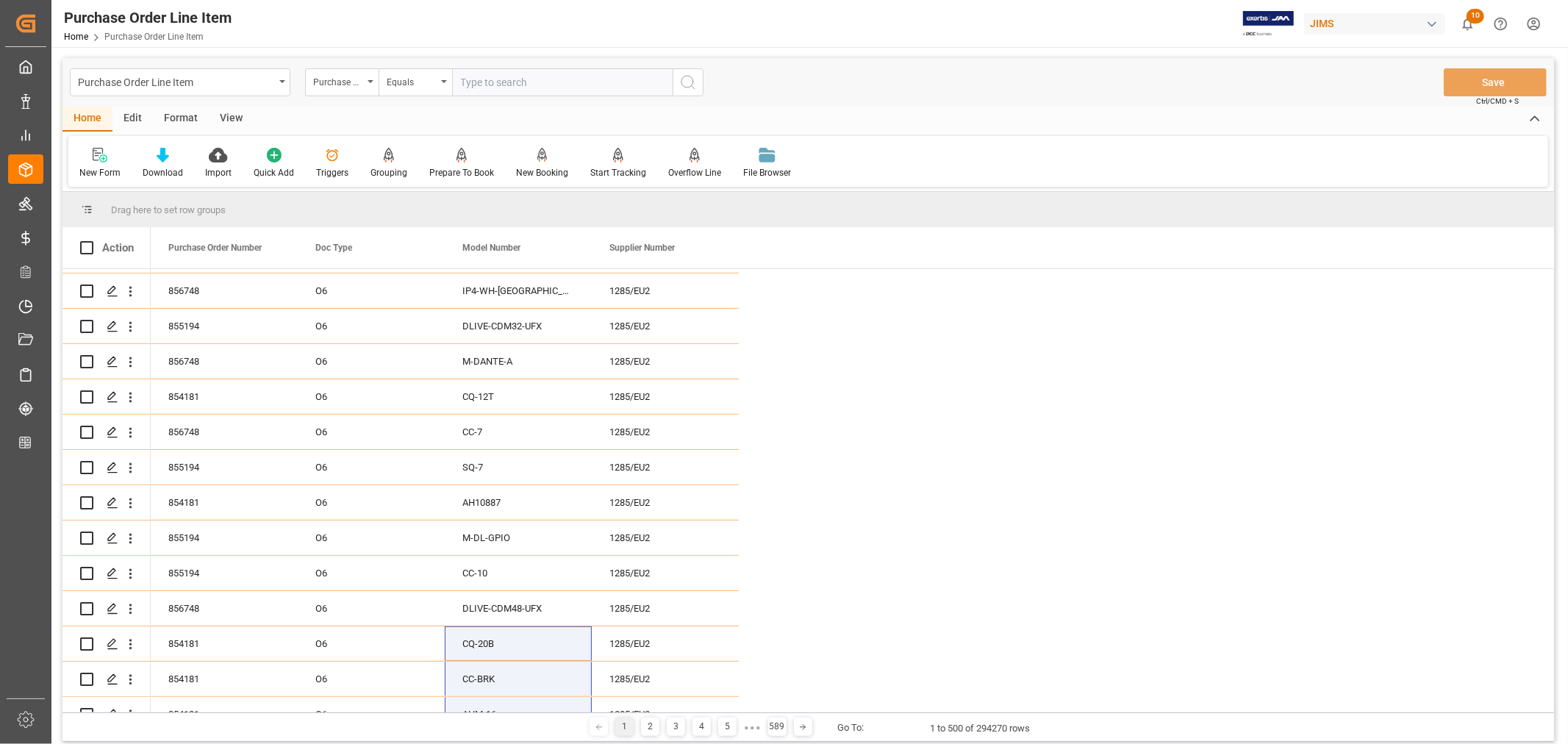
scroll to position [0, 0]
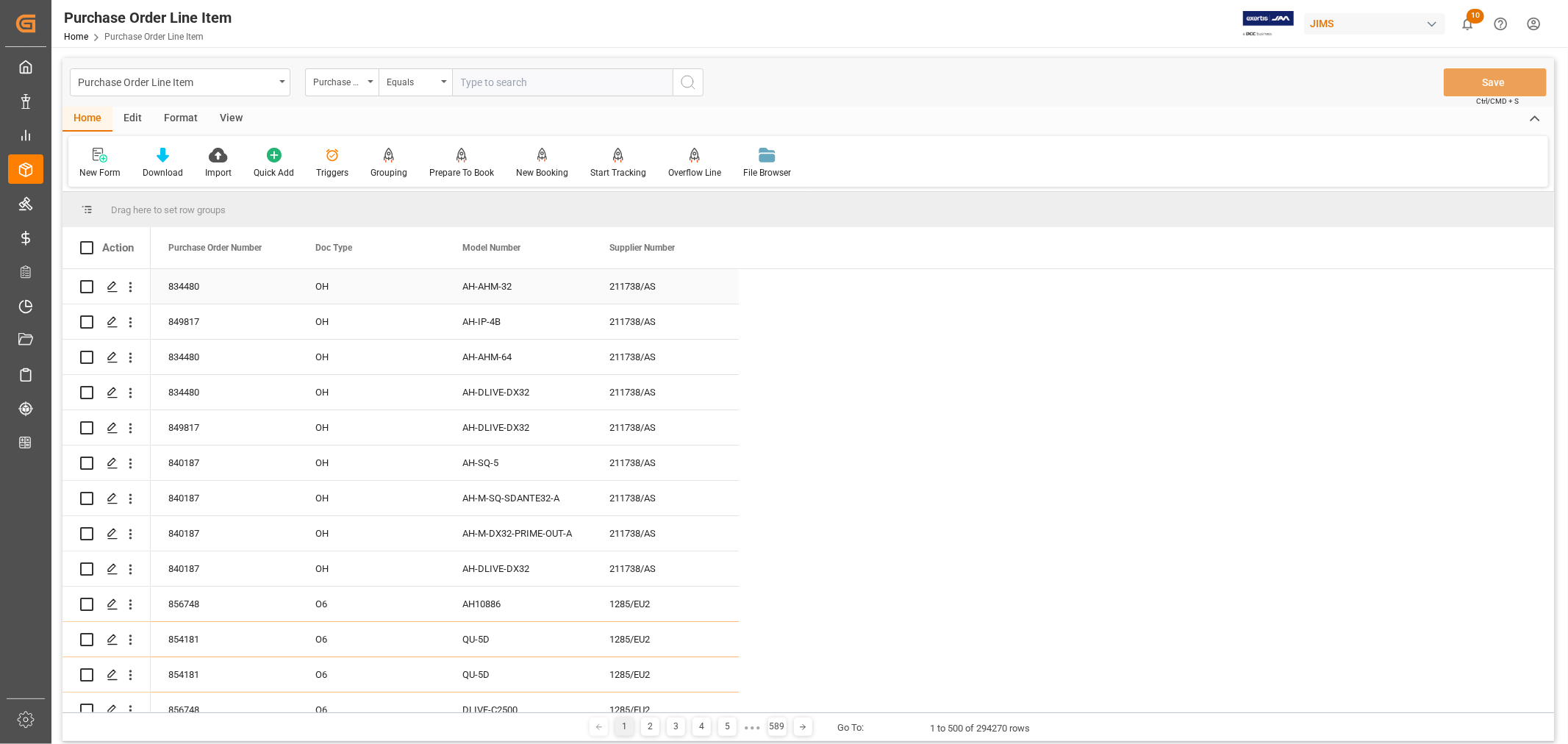
click at [640, 275] on div "211738/AS" at bounding box center [665, 286] width 147 height 35
click at [714, 250] on span at bounding box center [714, 247] width 13 height 13
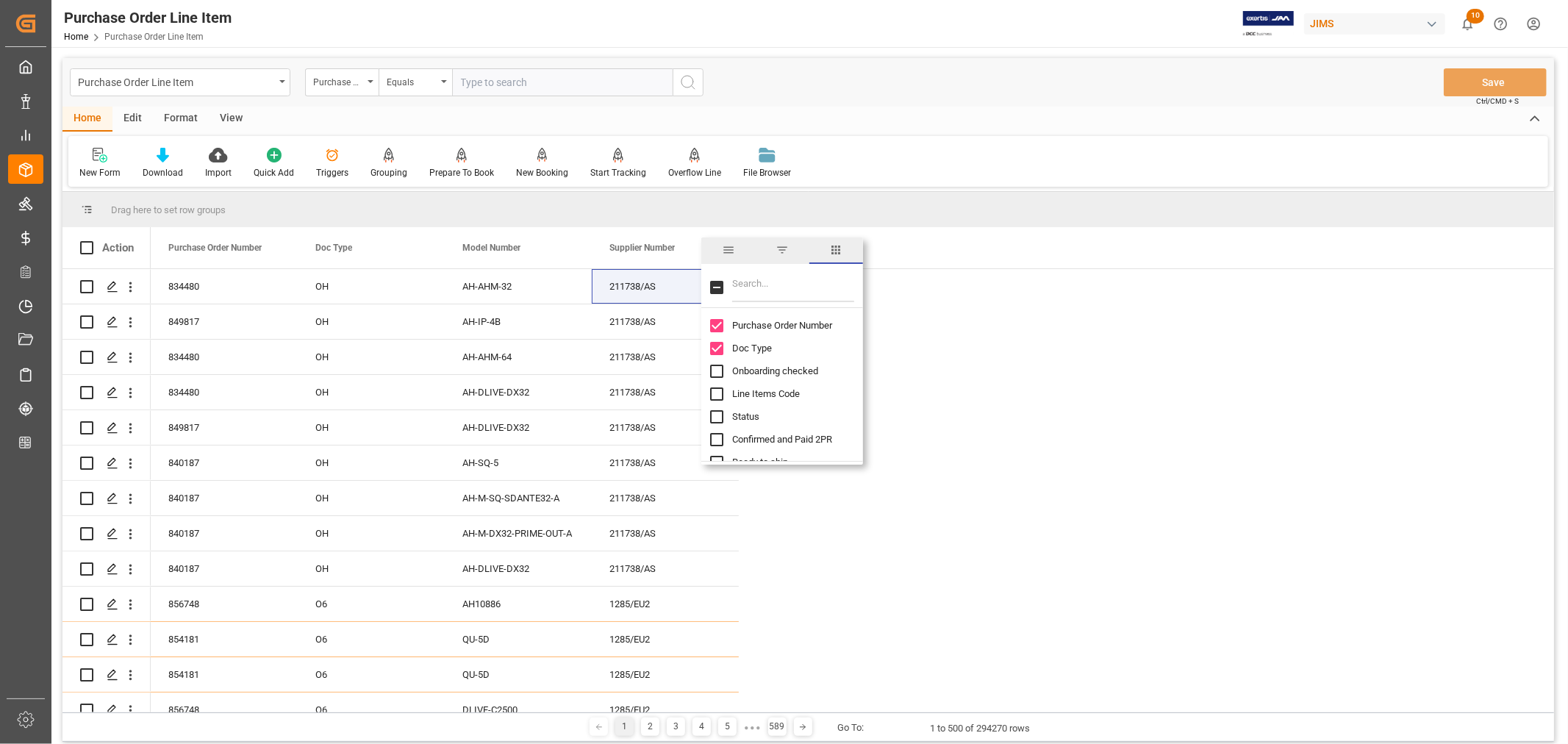
click at [797, 291] on input "Filter Columns Input" at bounding box center [793, 287] width 122 height 30
click at [784, 251] on span "filter" at bounding box center [782, 249] width 13 height 13
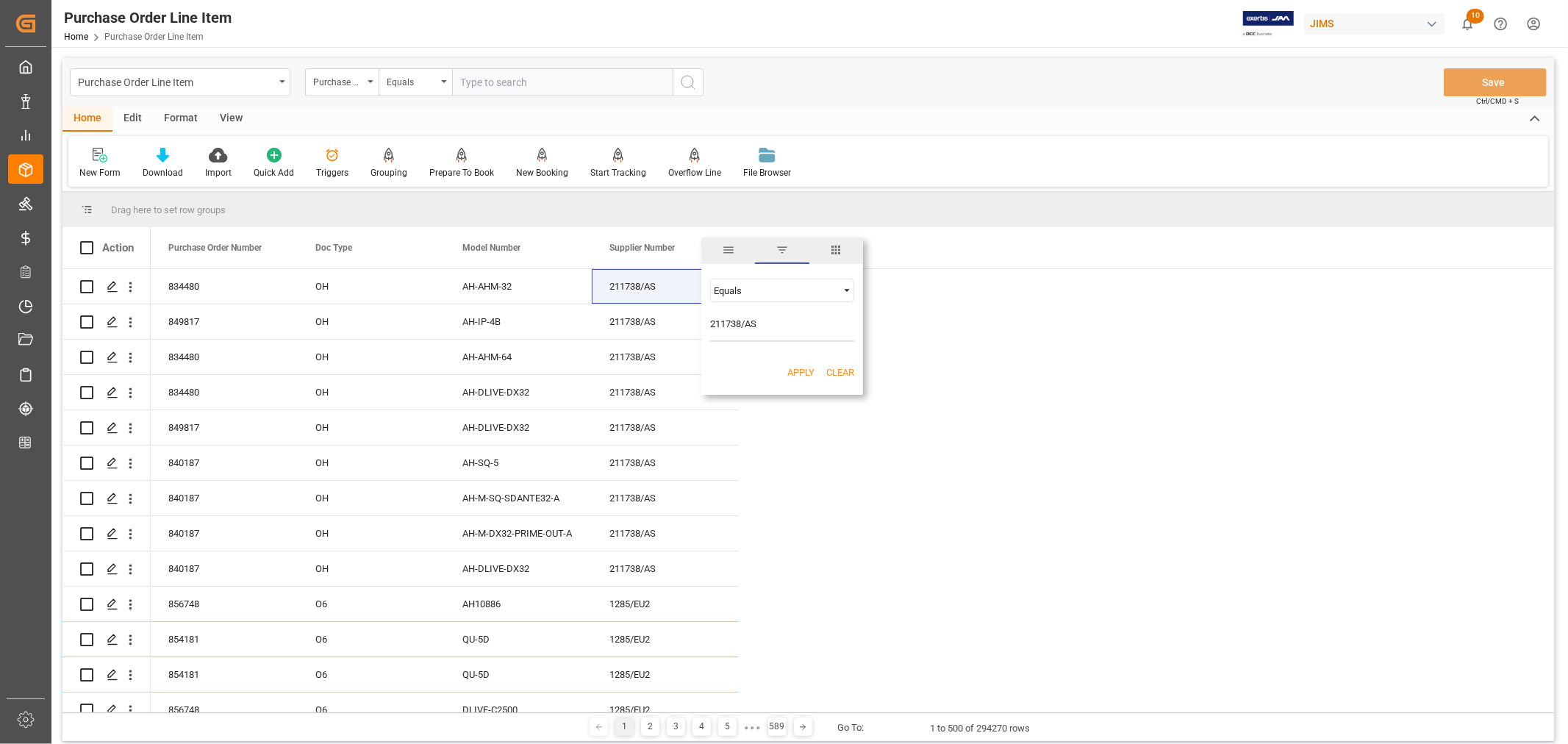
type input "211738/AS"
click at [801, 368] on button "Apply" at bounding box center [800, 372] width 27 height 15
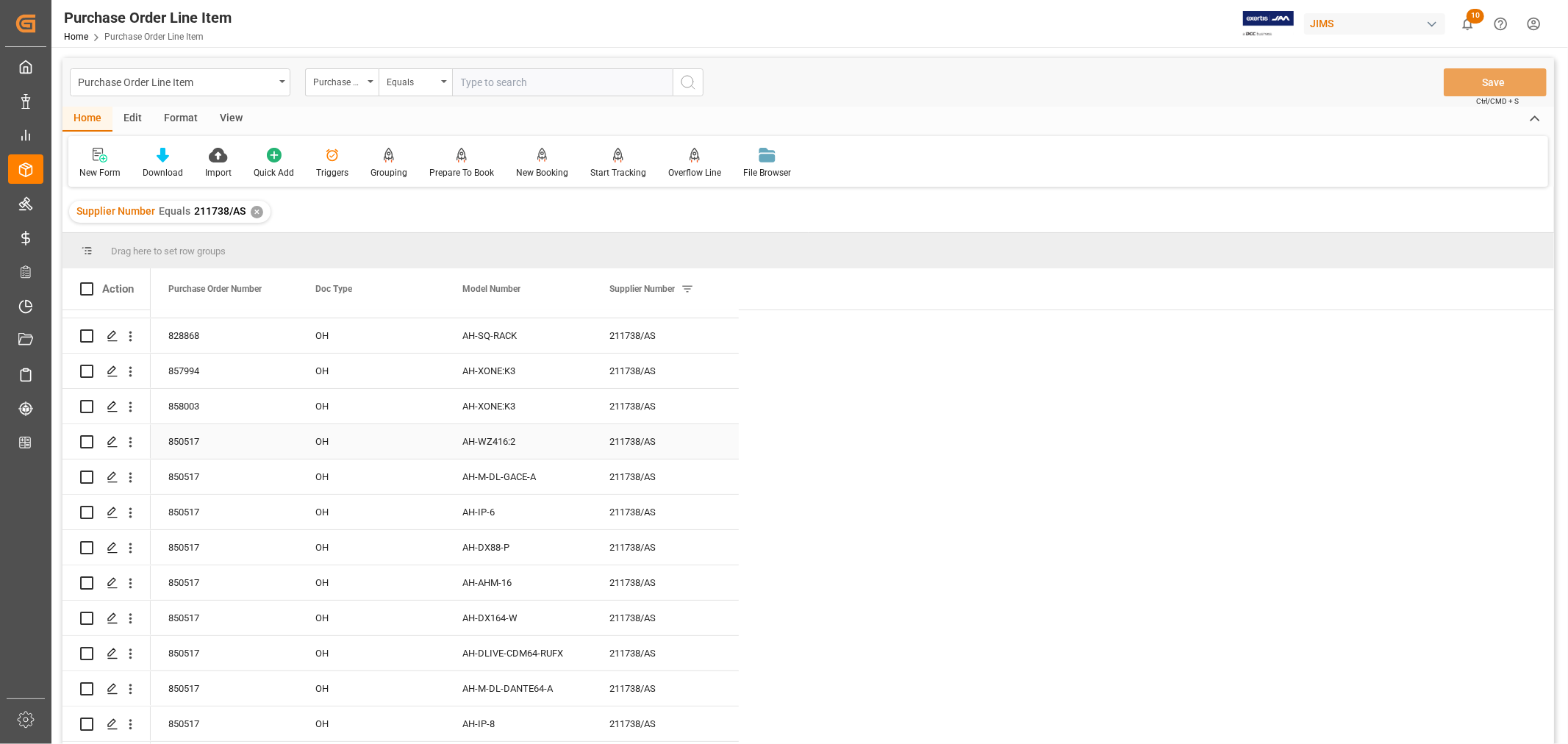
scroll to position [326, 0]
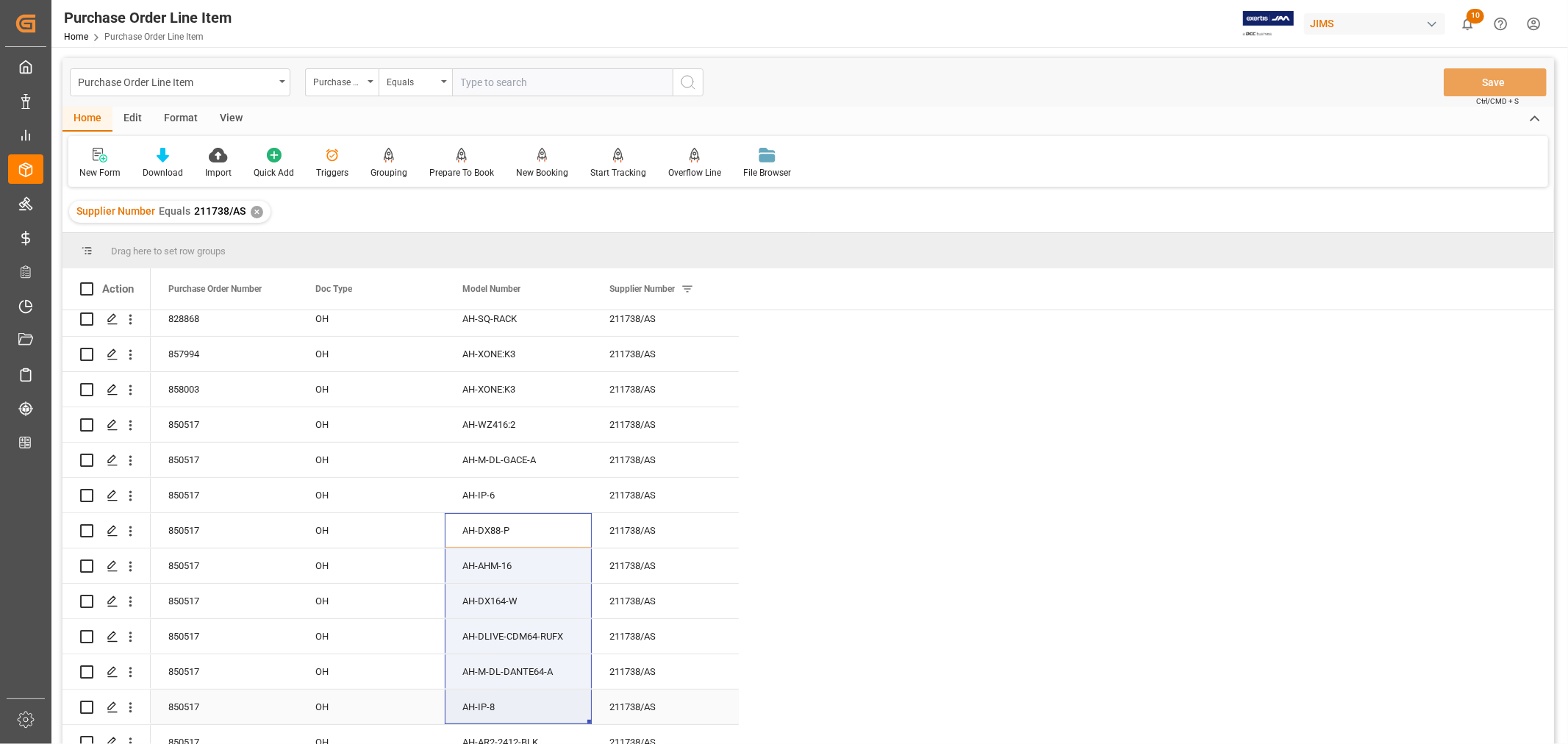
drag, startPoint x: 486, startPoint y: 523, endPoint x: 482, endPoint y: 708, distance: 185.0
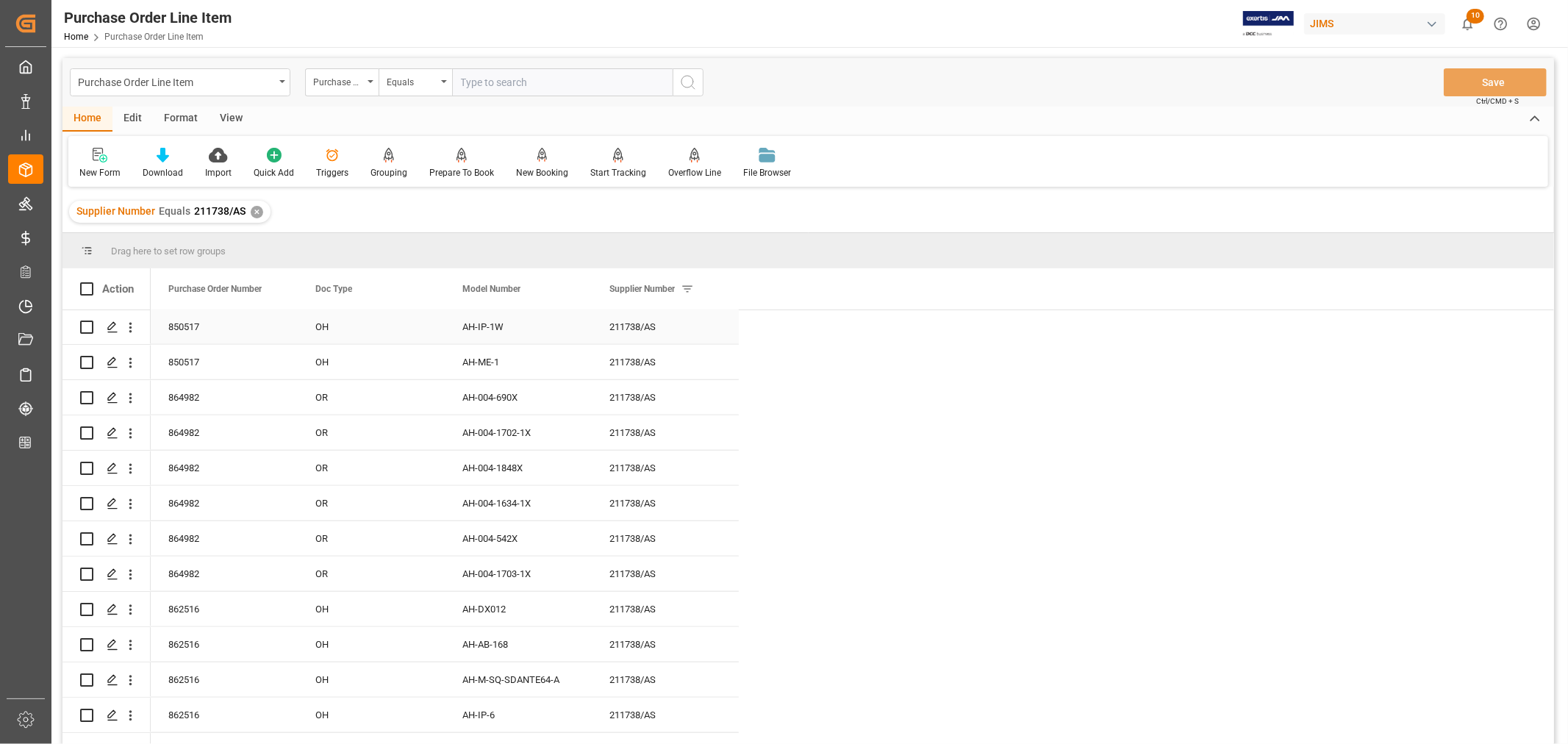
scroll to position [0, 0]
click at [253, 209] on div "✕" at bounding box center [257, 212] width 12 height 12
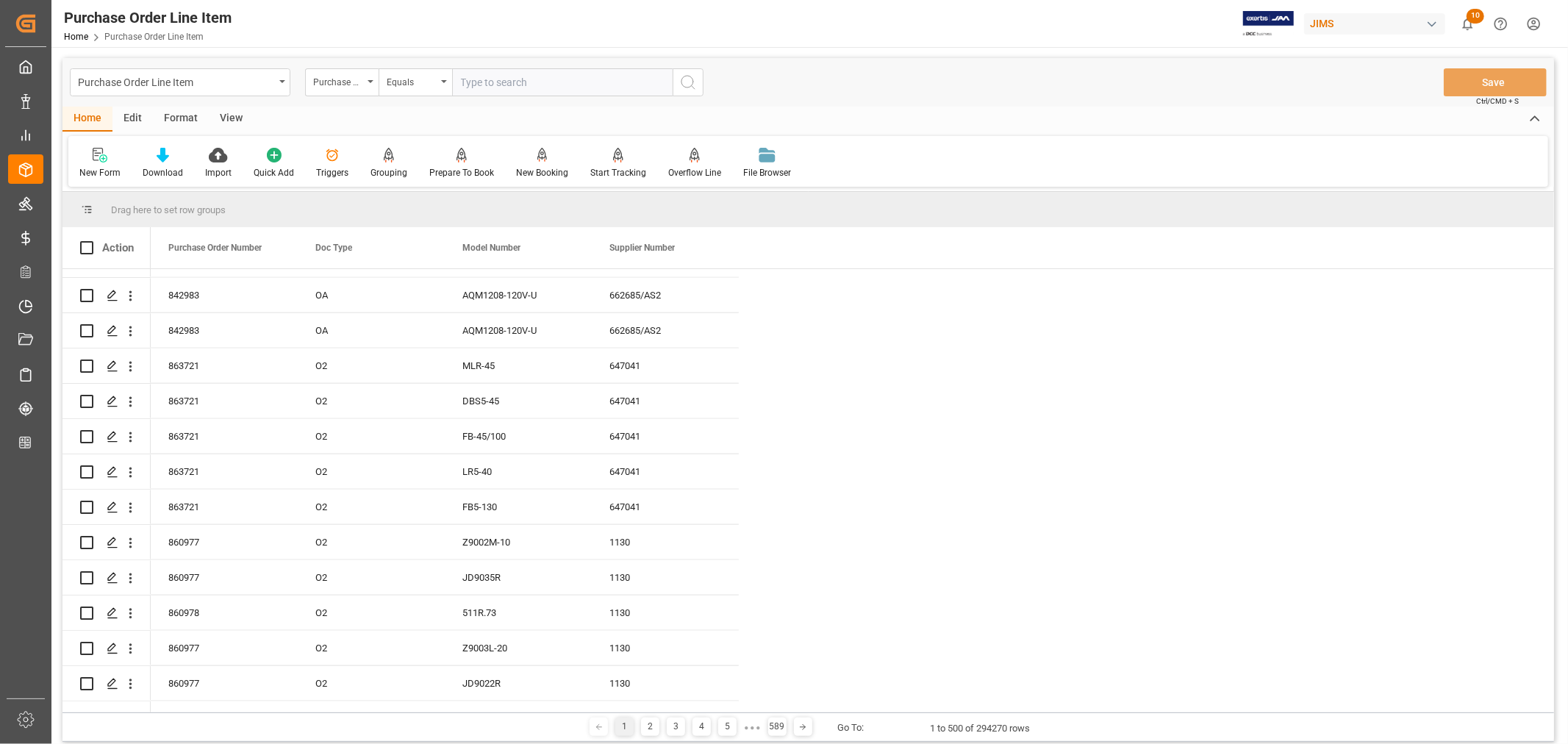
scroll to position [6209, 0]
click at [629, 361] on div "647041" at bounding box center [665, 360] width 147 height 35
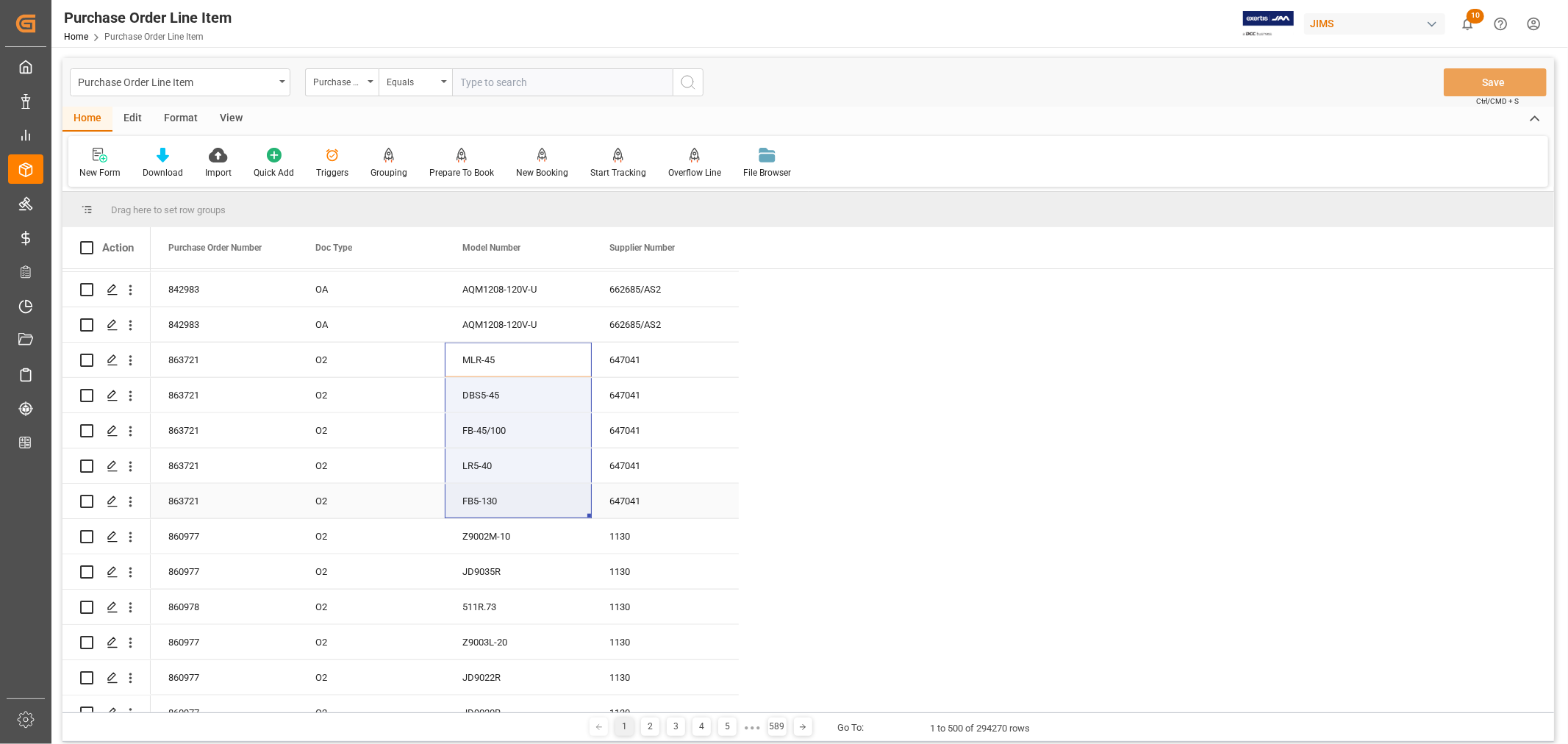
drag, startPoint x: 506, startPoint y: 359, endPoint x: 490, endPoint y: 498, distance: 139.9
